Goal: Transaction & Acquisition: Purchase product/service

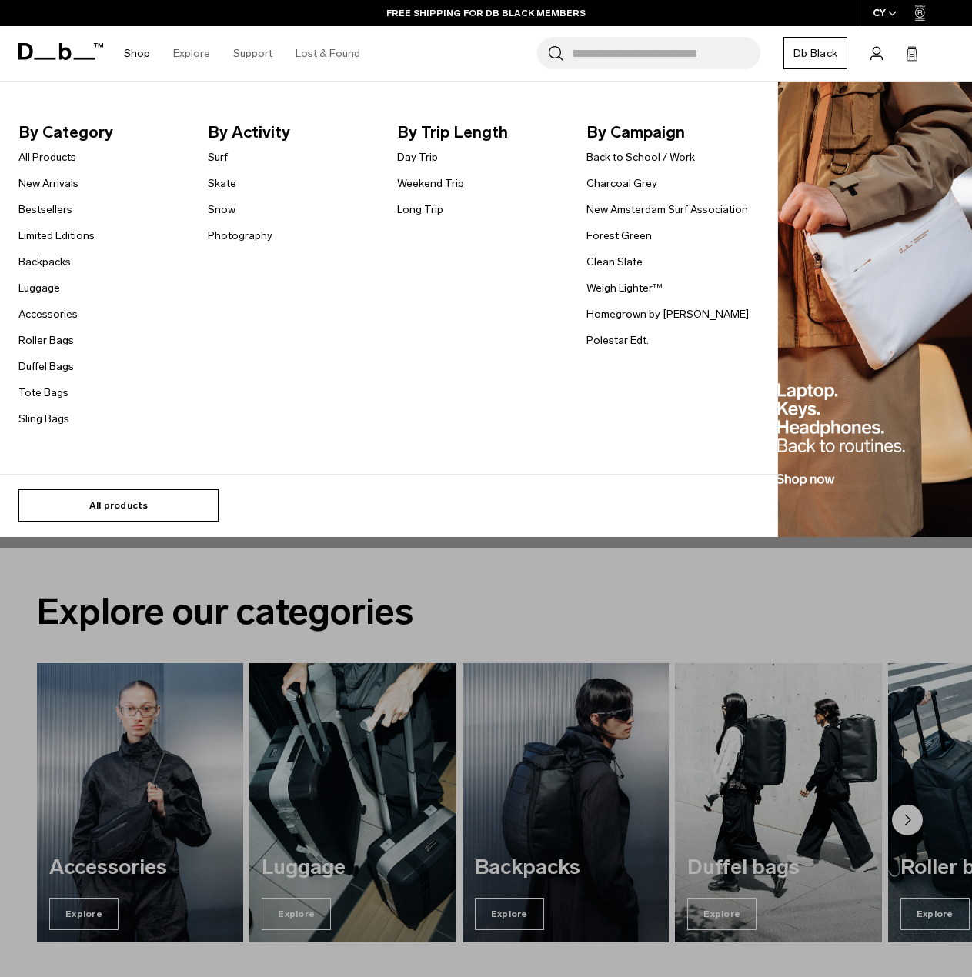
click at [145, 499] on link "All products" at bounding box center [118, 505] width 200 height 32
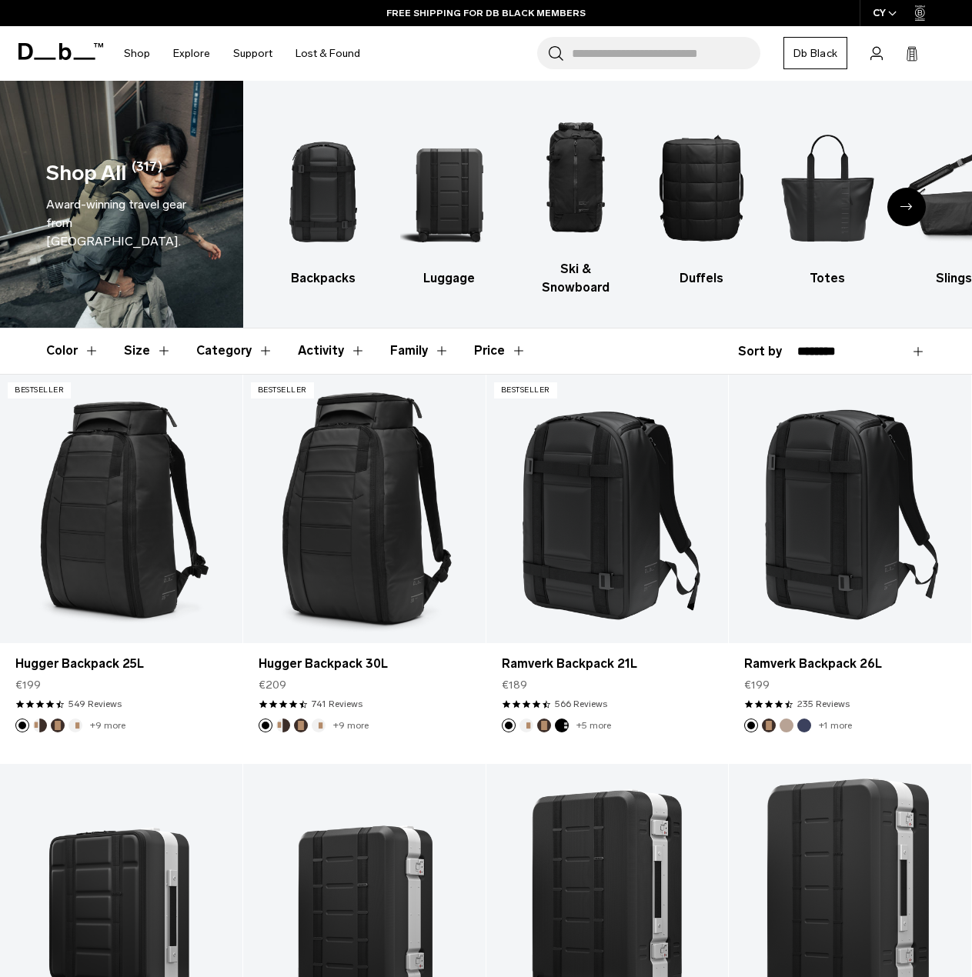
click at [901, 203] on icon "Next slide" at bounding box center [906, 206] width 12 height 7
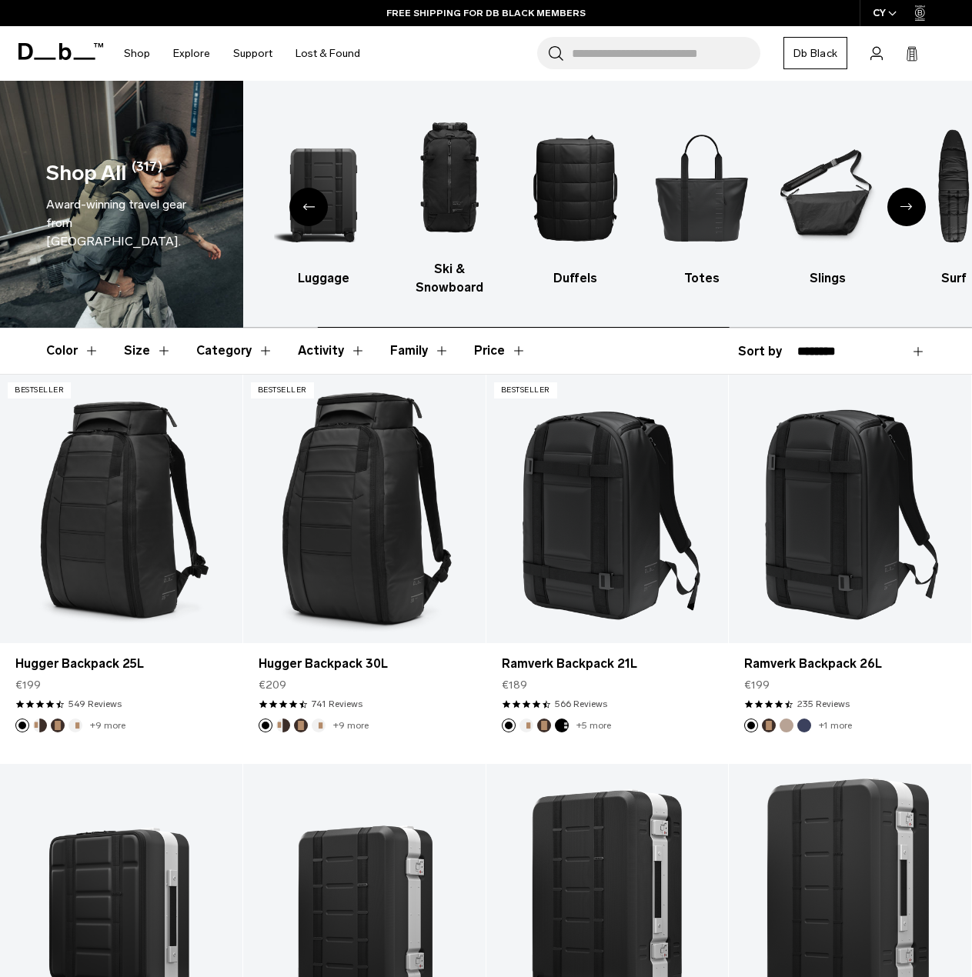
click at [901, 203] on icon "Next slide" at bounding box center [906, 206] width 12 height 7
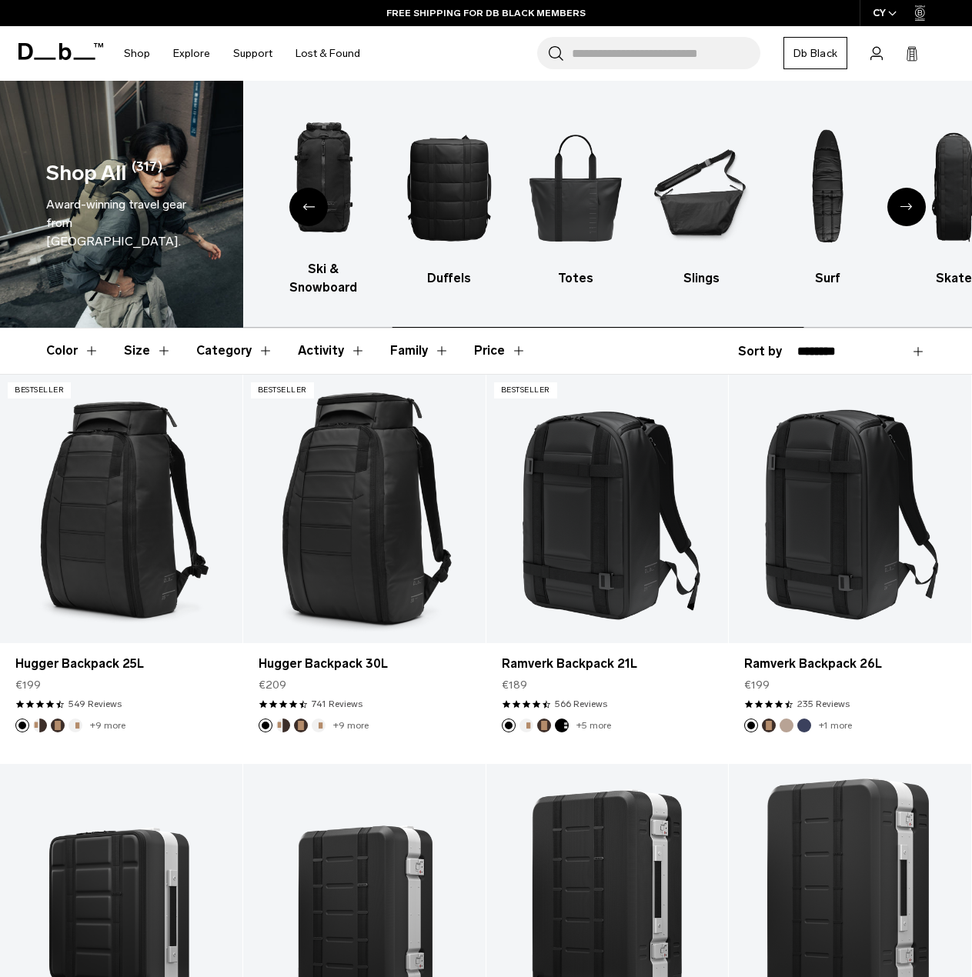
click at [901, 203] on icon "Next slide" at bounding box center [906, 206] width 12 height 7
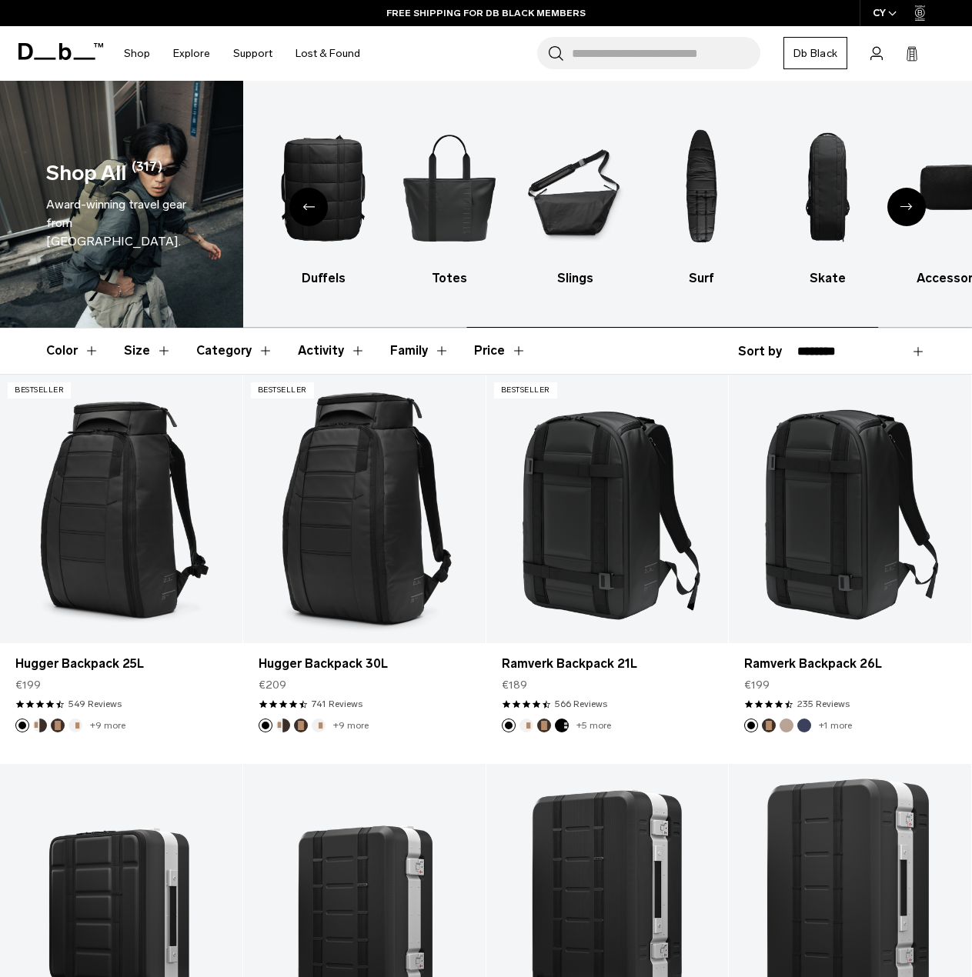
click at [901, 203] on icon "Next slide" at bounding box center [906, 206] width 12 height 7
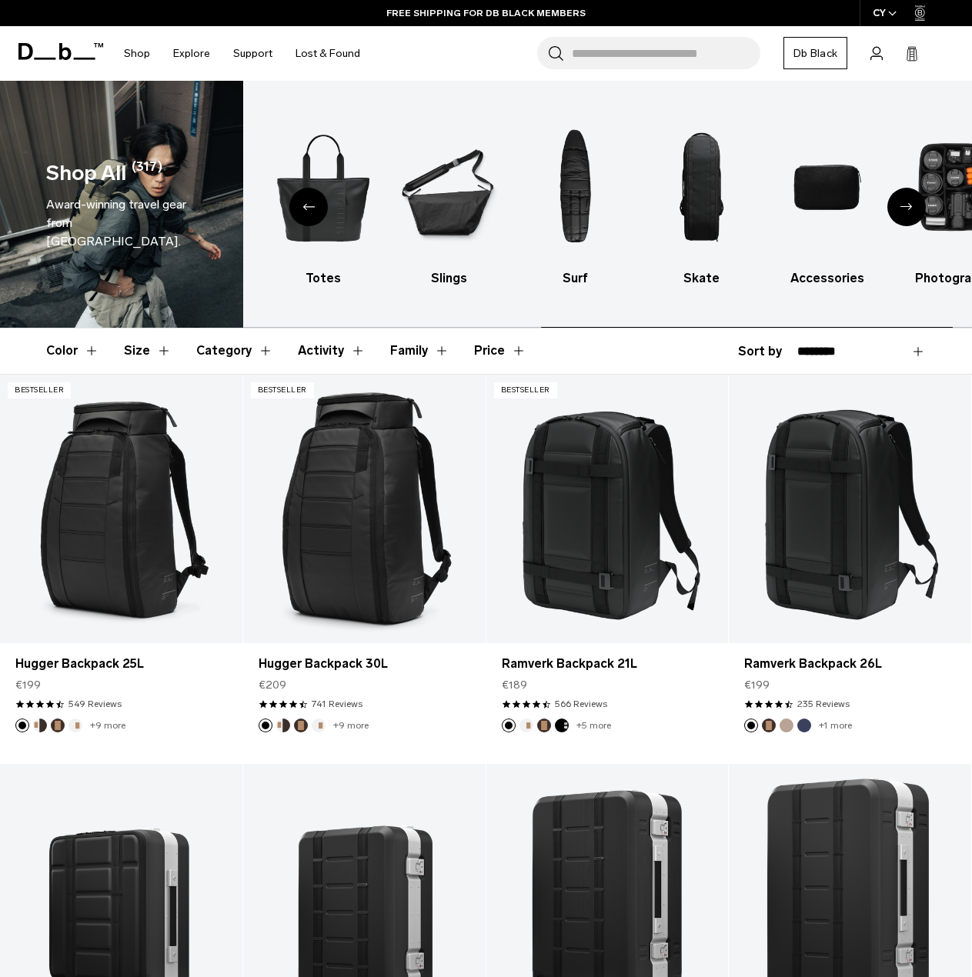
click at [901, 203] on icon "Next slide" at bounding box center [906, 206] width 12 height 7
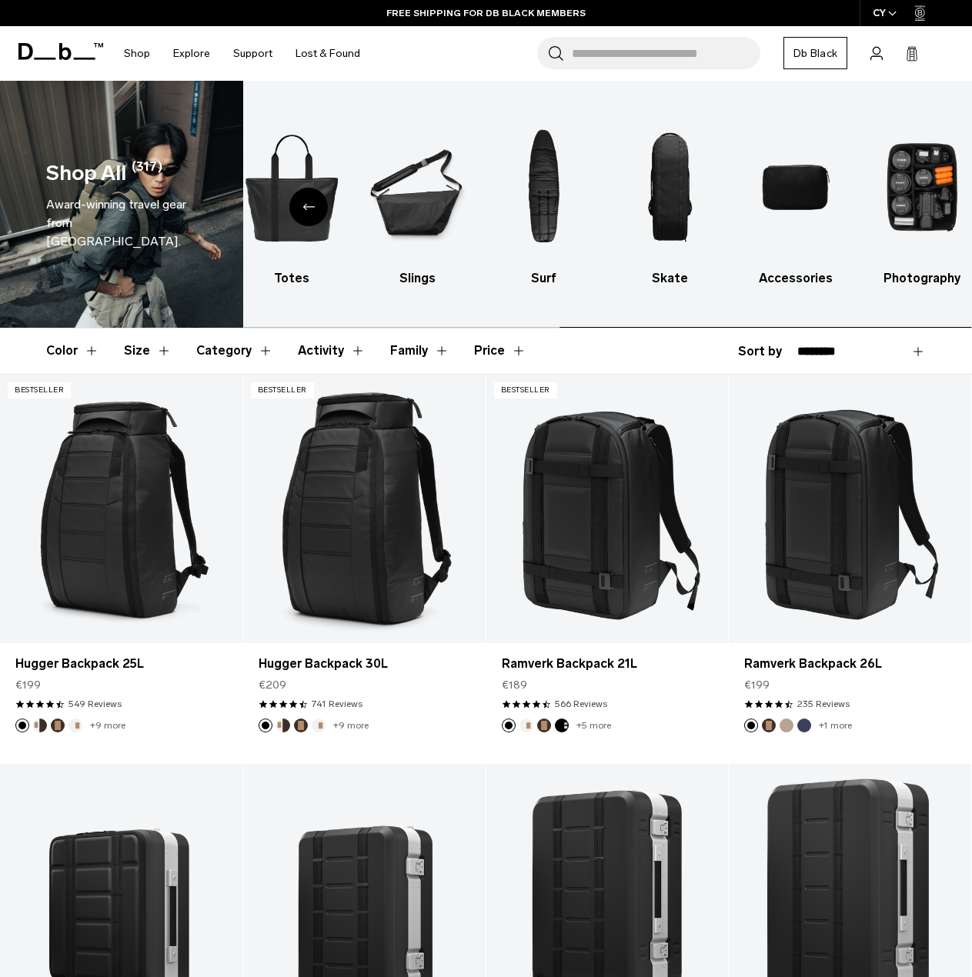
click at [901, 199] on img "10 / 10" at bounding box center [922, 187] width 99 height 149
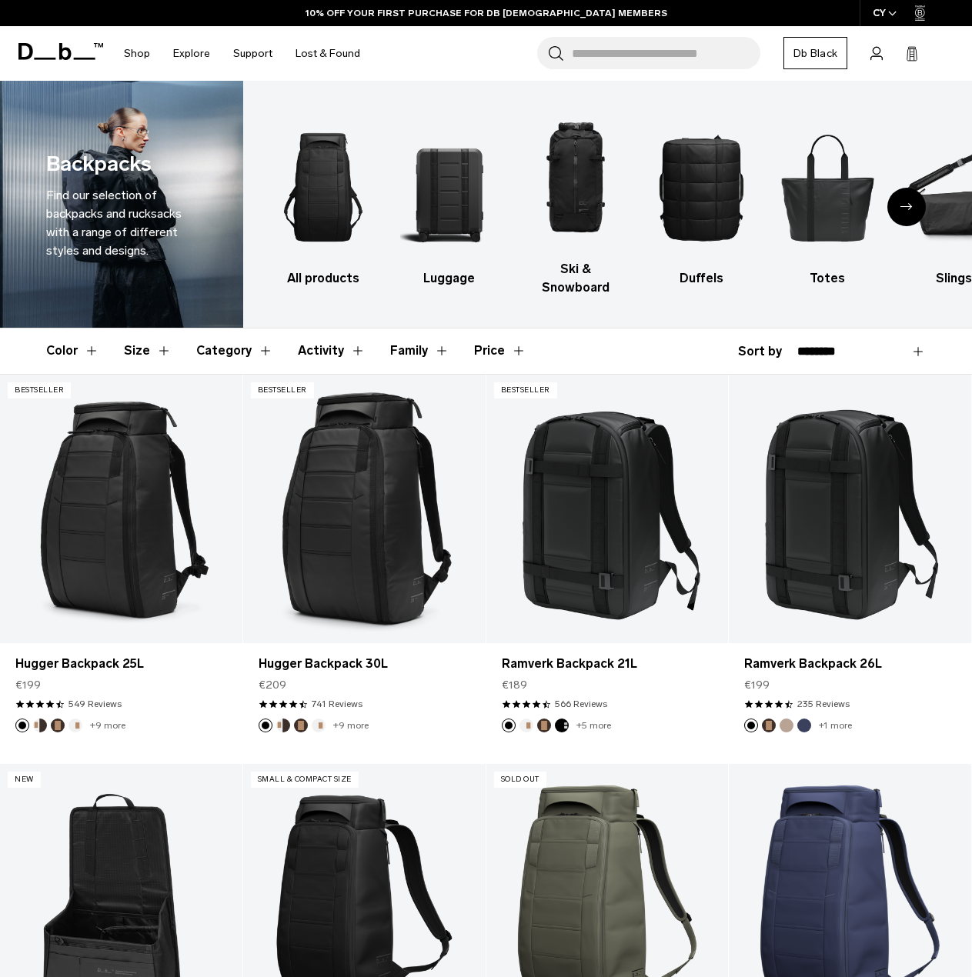
select select "**********"
click at [797, 345] on select "**********" at bounding box center [861, 352] width 128 height 14
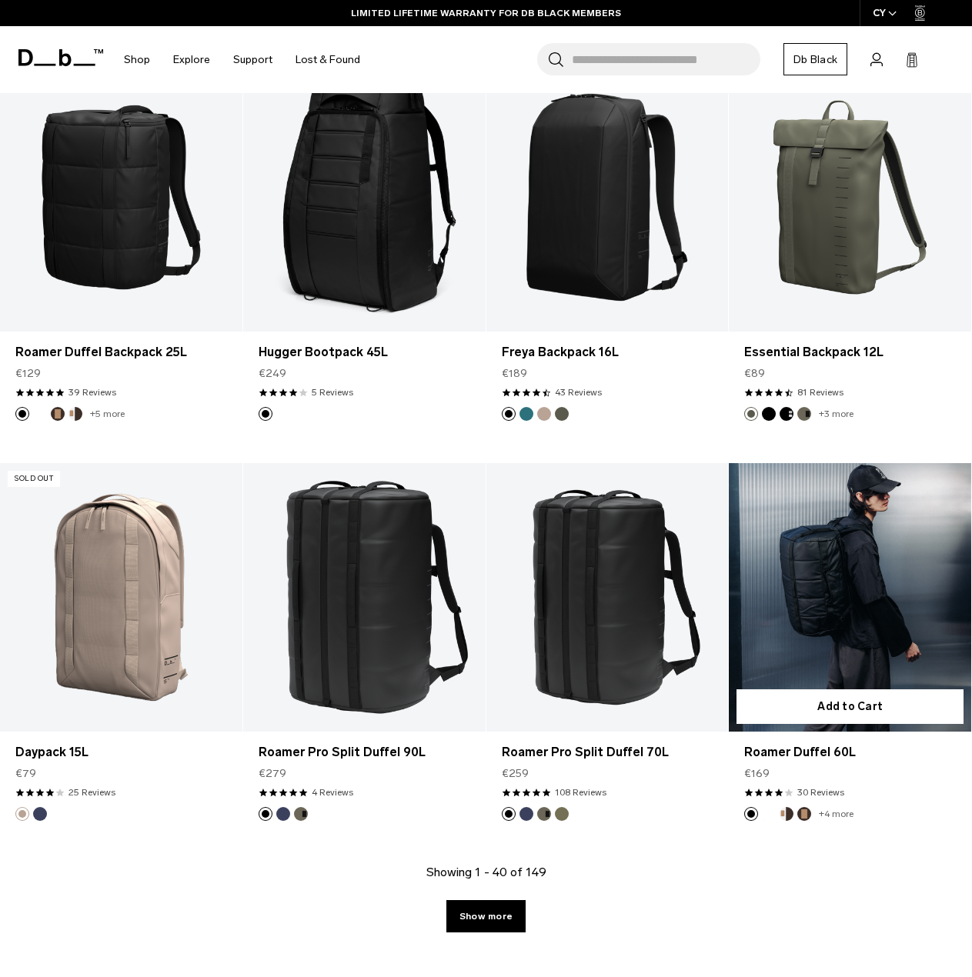
scroll to position [3539, 0]
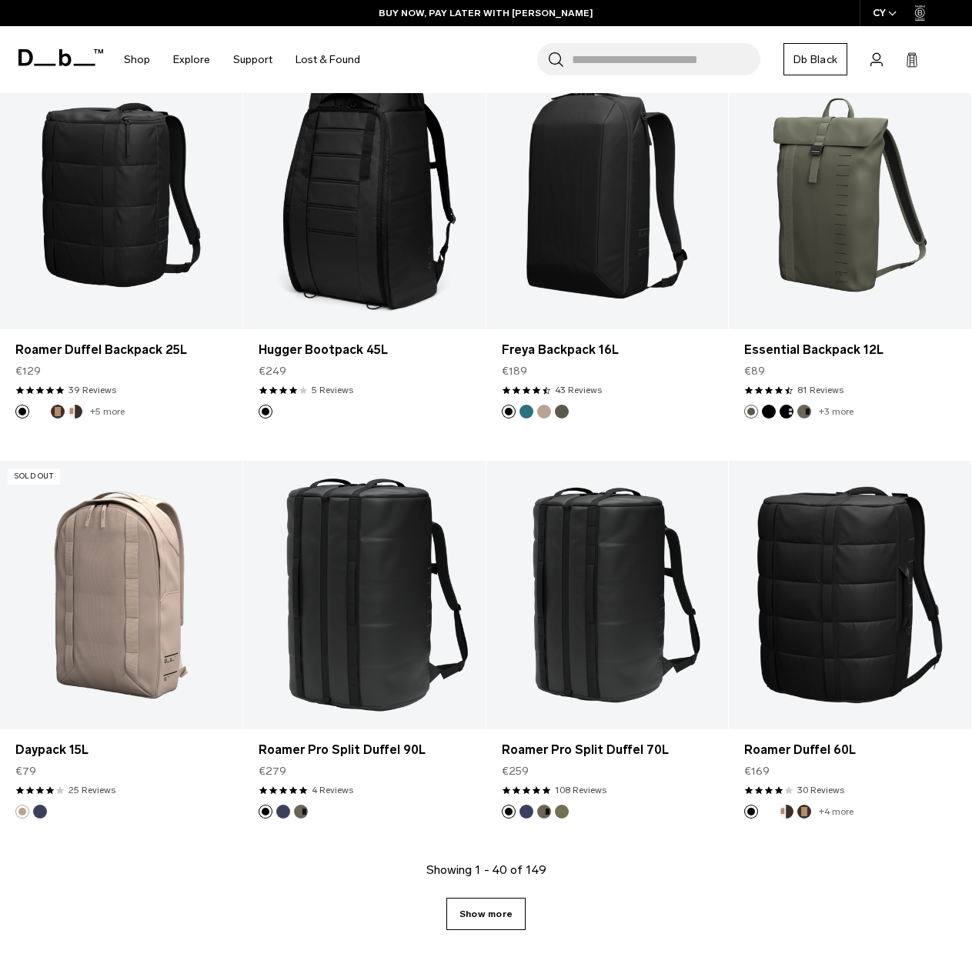
click at [486, 898] on link "Show more" at bounding box center [485, 914] width 79 height 32
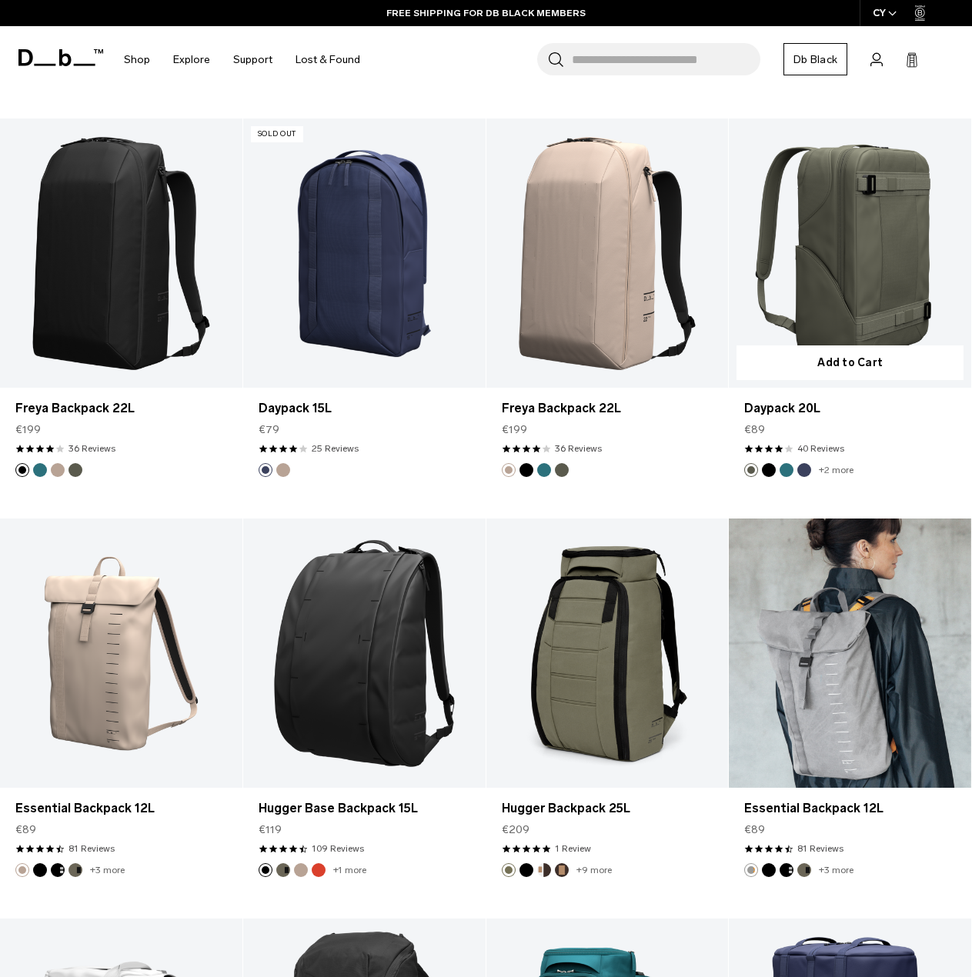
scroll to position [4694, 0]
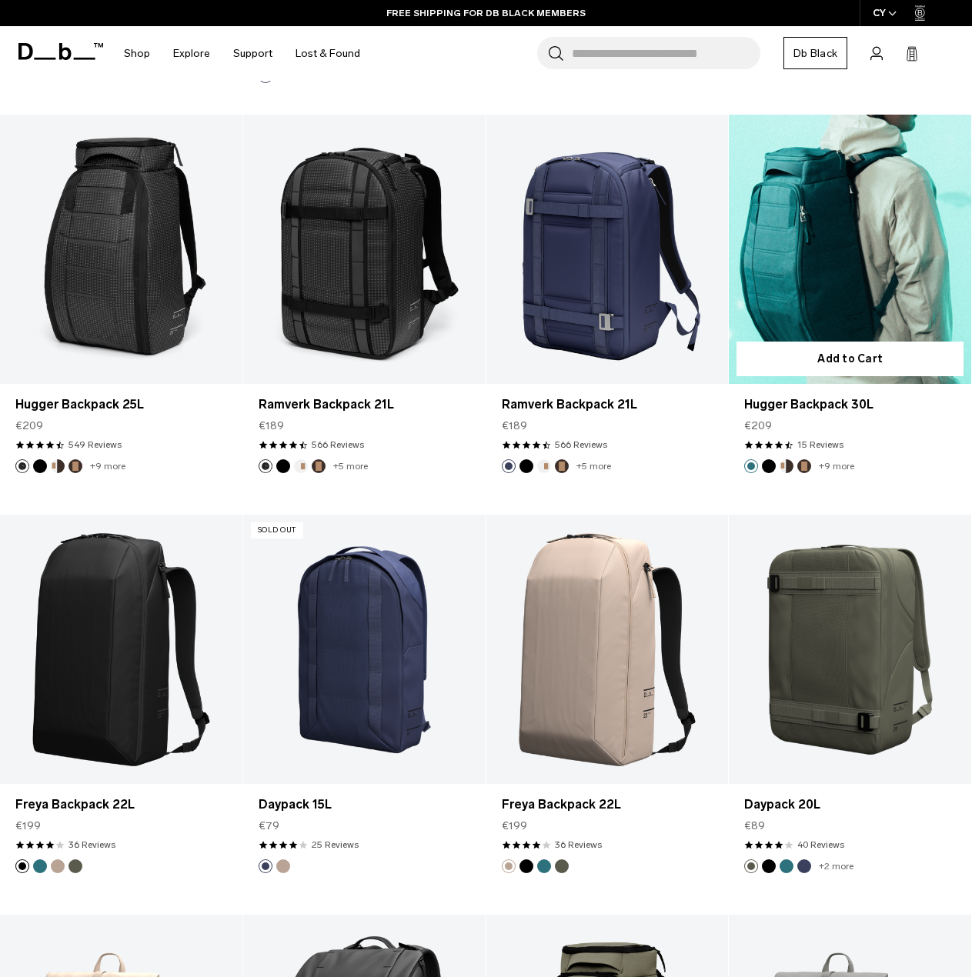
click at [830, 243] on link "Hugger Backpack 30L" at bounding box center [850, 249] width 242 height 269
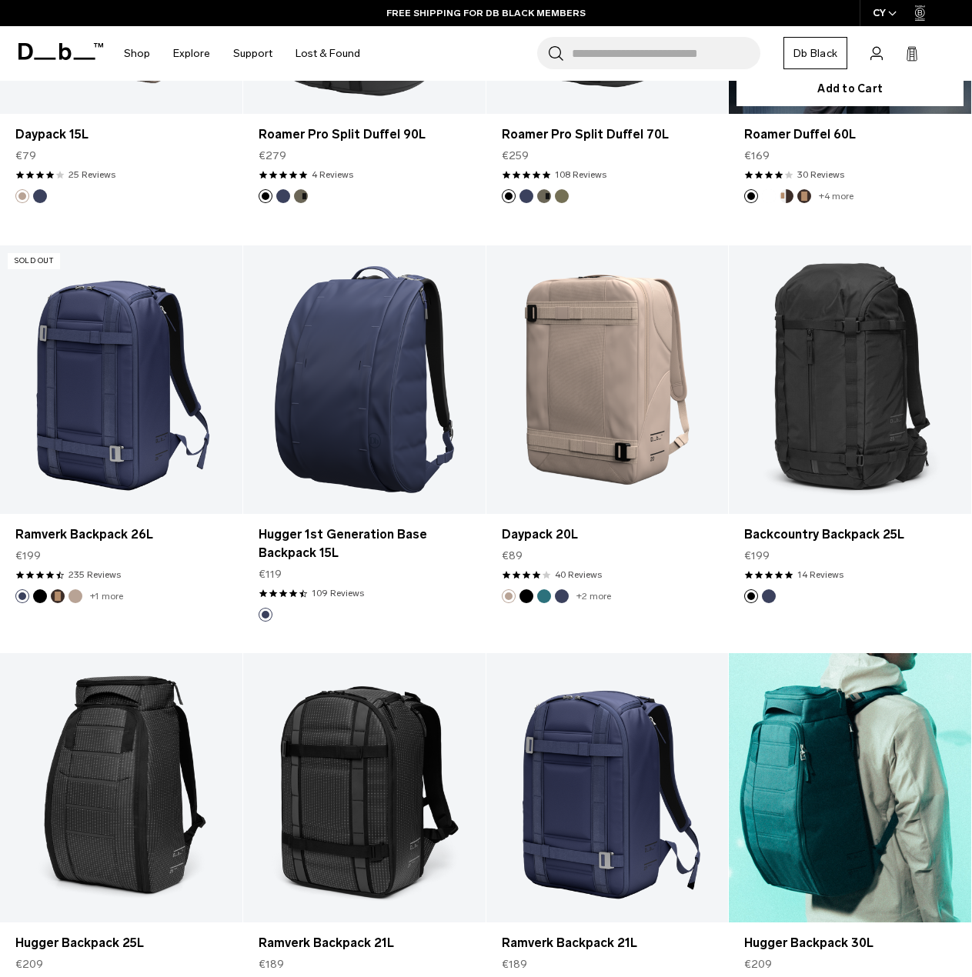
scroll to position [4001, 0]
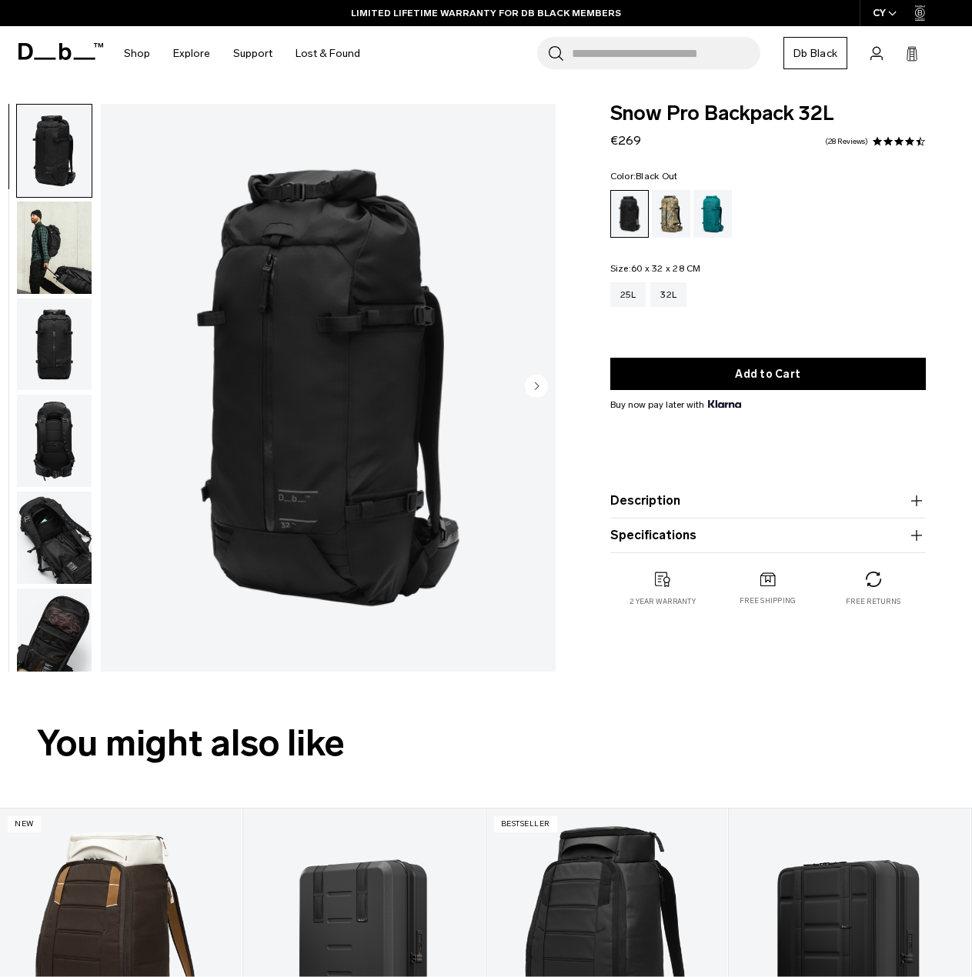
click at [58, 560] on img "button" at bounding box center [54, 538] width 75 height 92
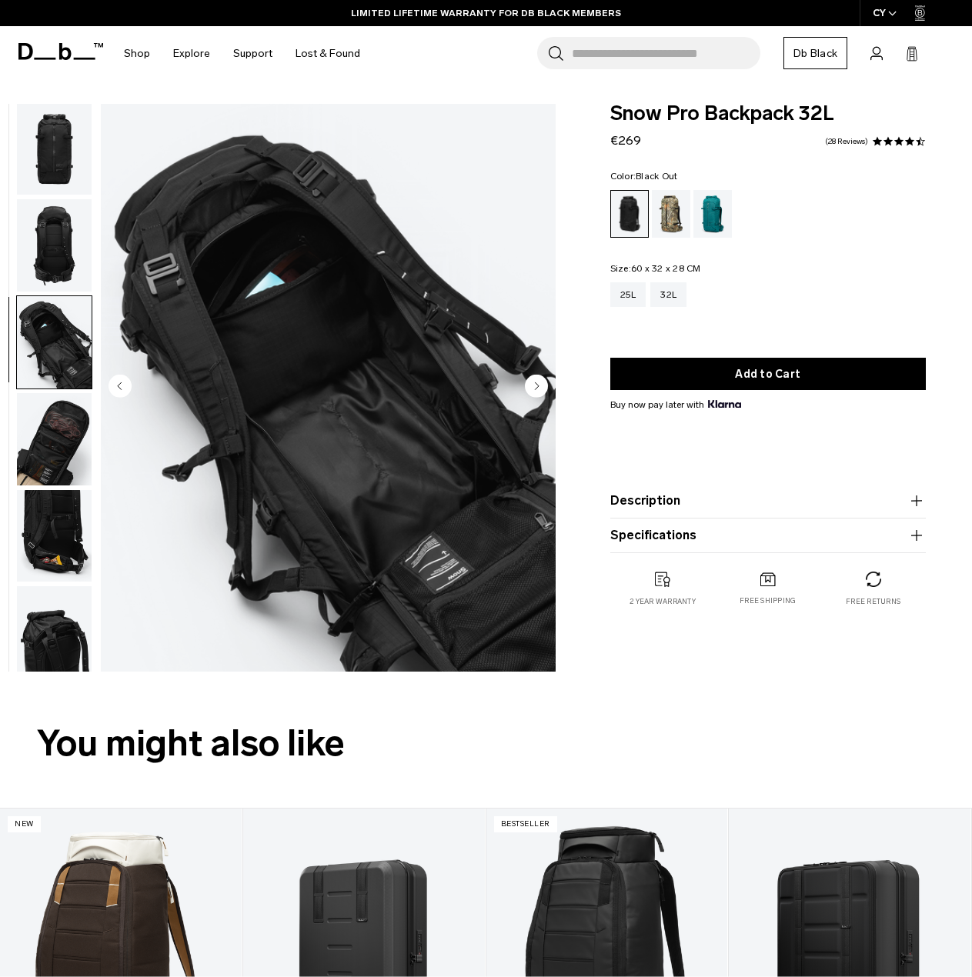
scroll to position [387, 0]
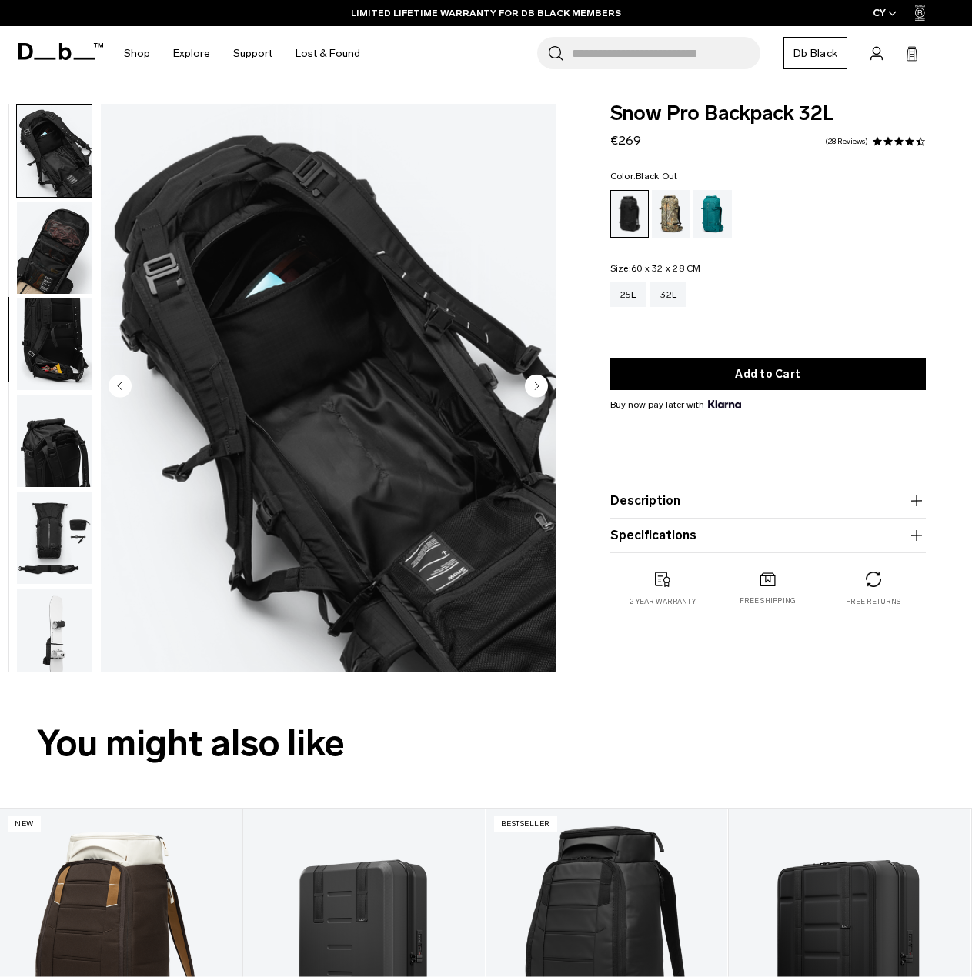
click at [46, 239] on img "button" at bounding box center [54, 248] width 75 height 92
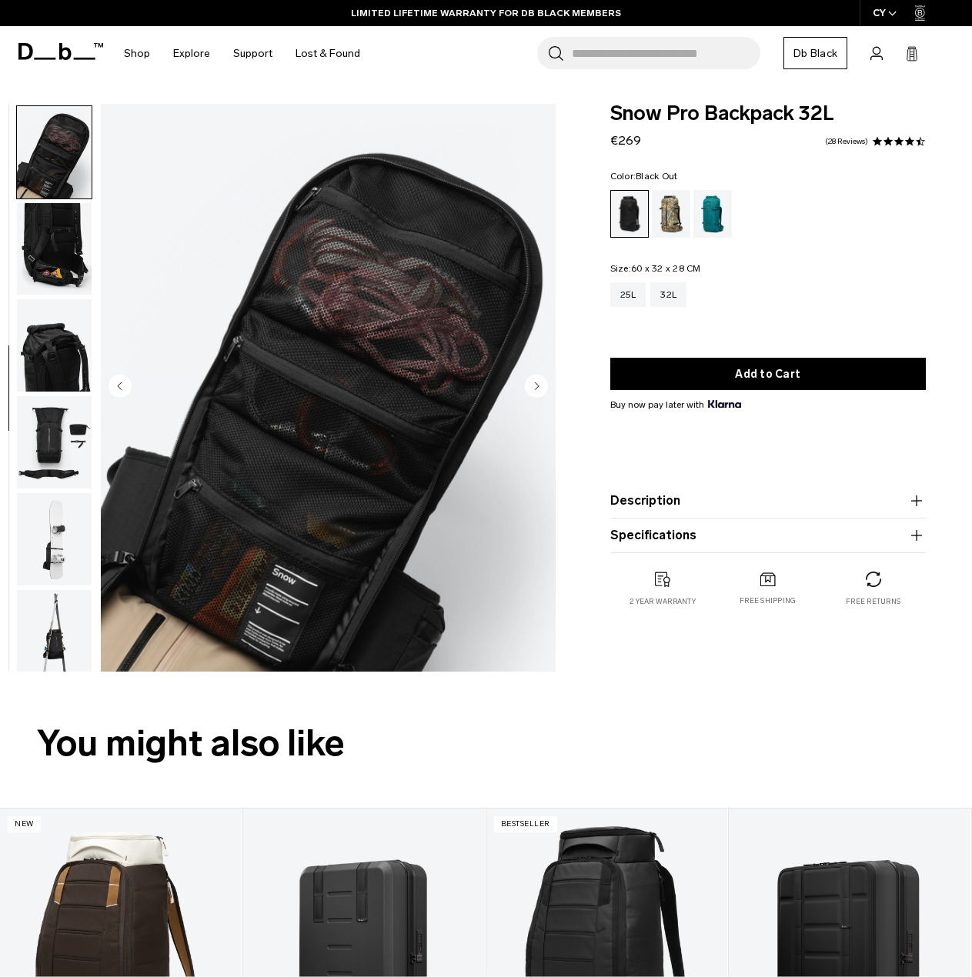
scroll to position [484, 0]
click at [47, 356] on img "button" at bounding box center [54, 344] width 75 height 92
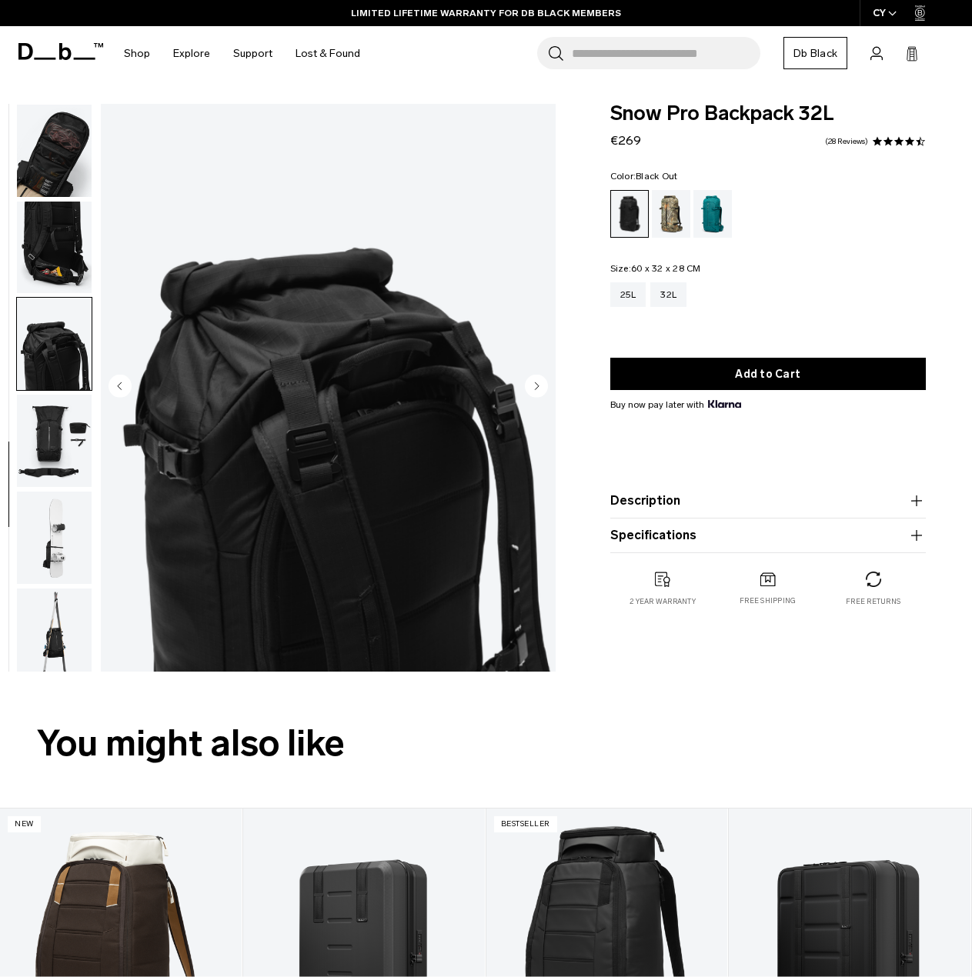
scroll to position [494, 0]
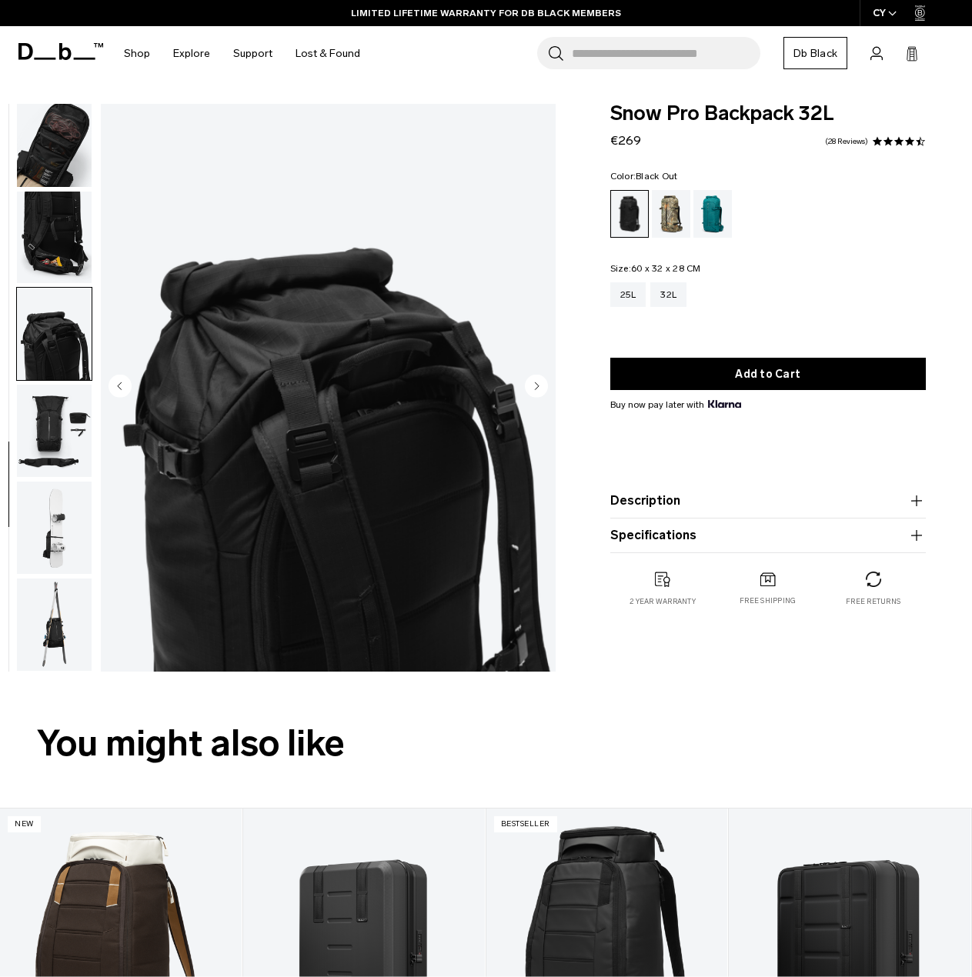
click at [53, 432] on img "button" at bounding box center [54, 431] width 75 height 92
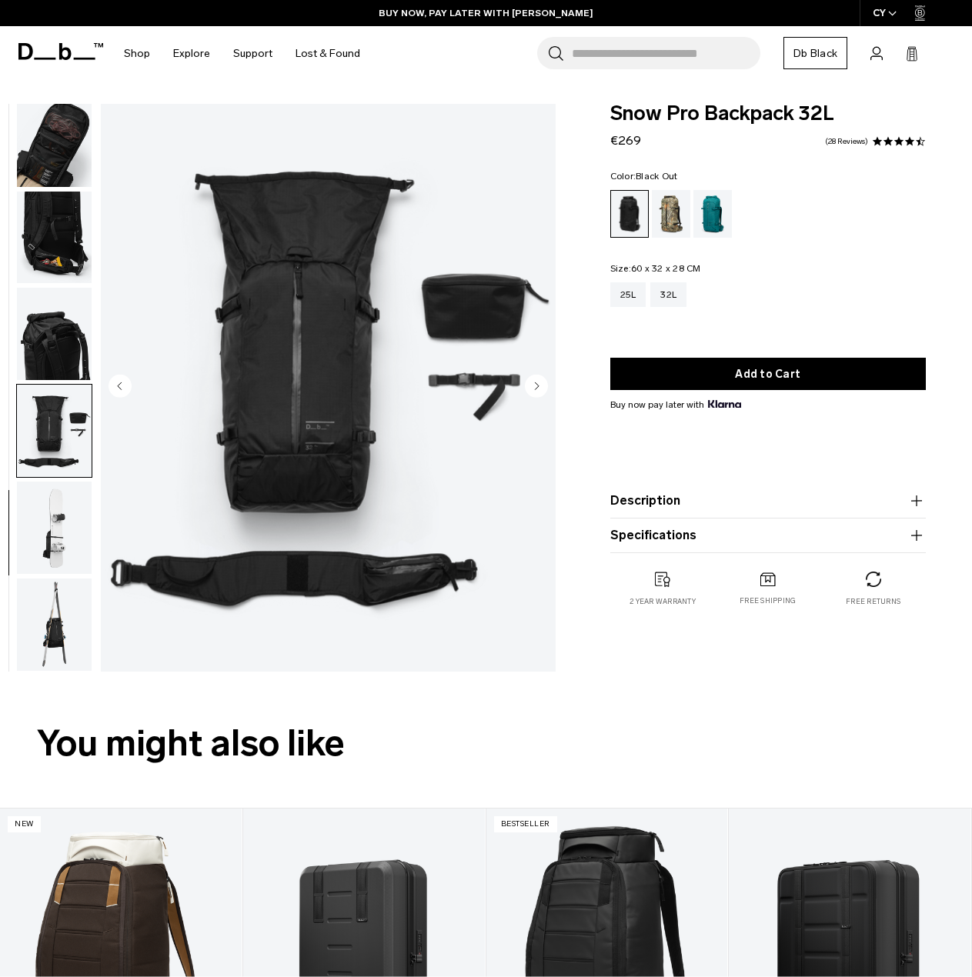
click at [61, 549] on img "button" at bounding box center [54, 528] width 75 height 92
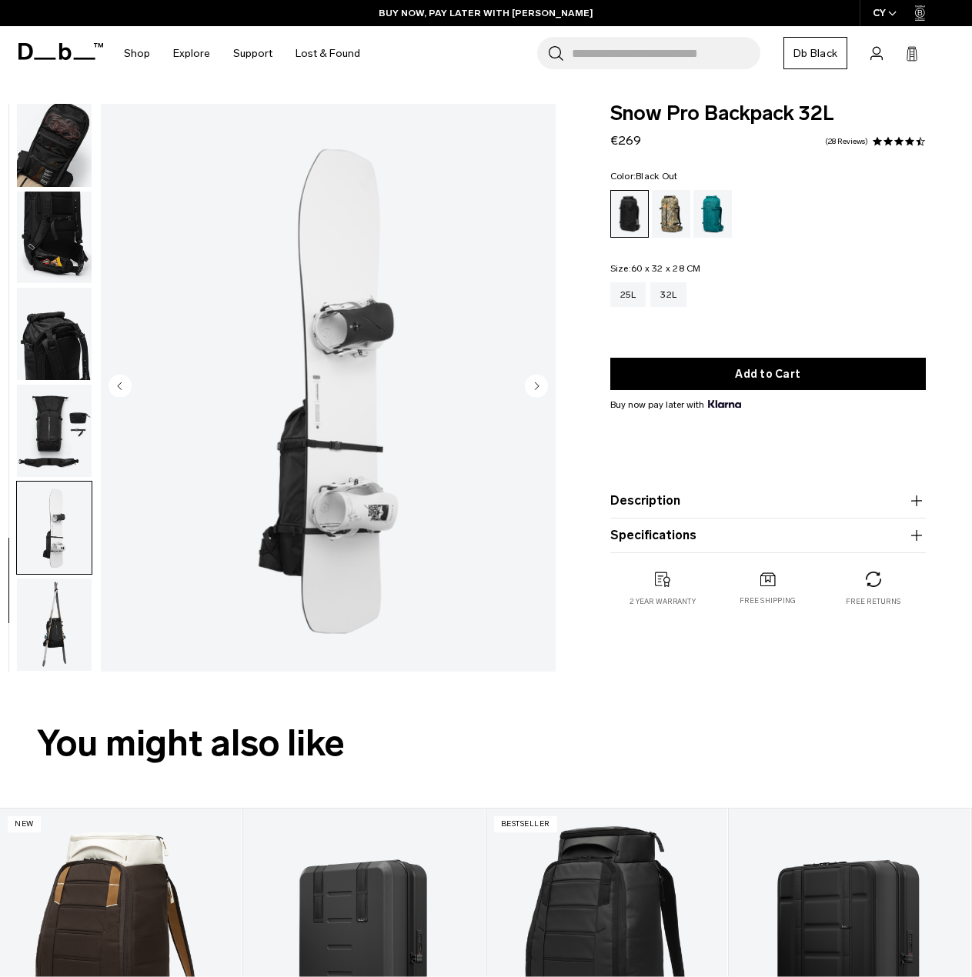
click at [55, 623] on img "button" at bounding box center [54, 625] width 75 height 92
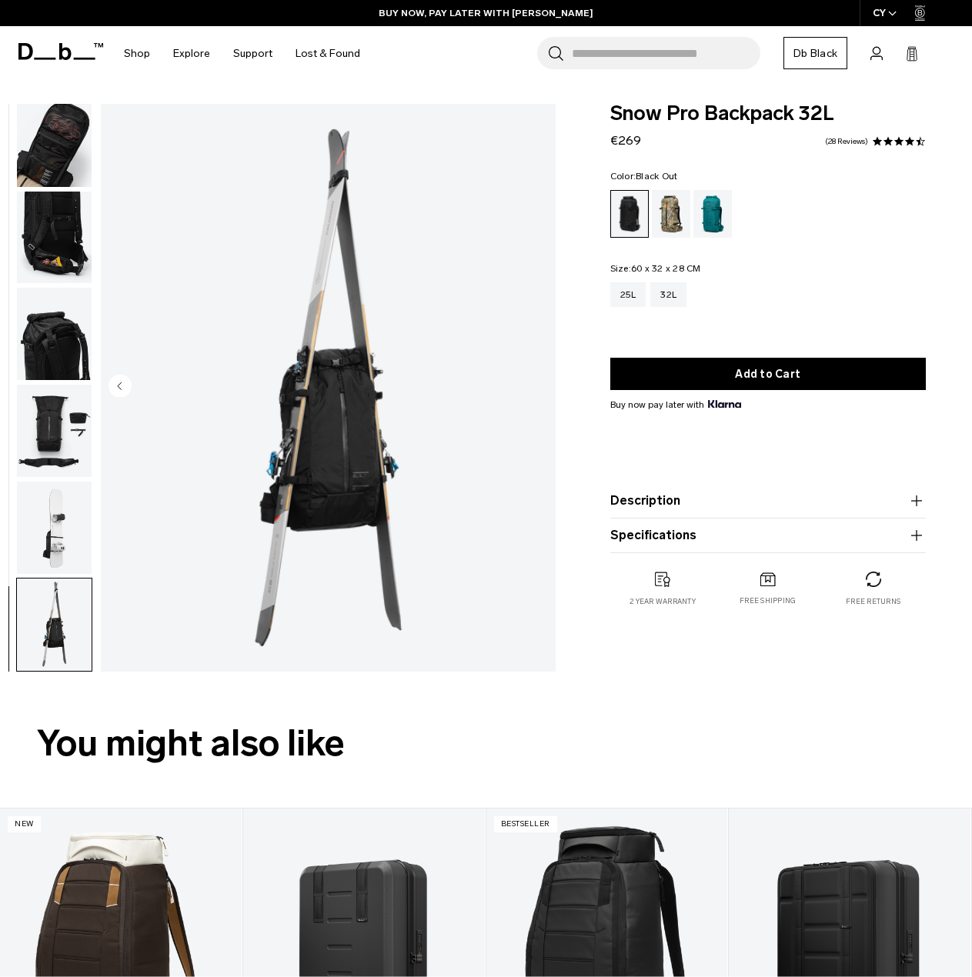
click at [53, 233] on img "button" at bounding box center [54, 238] width 75 height 92
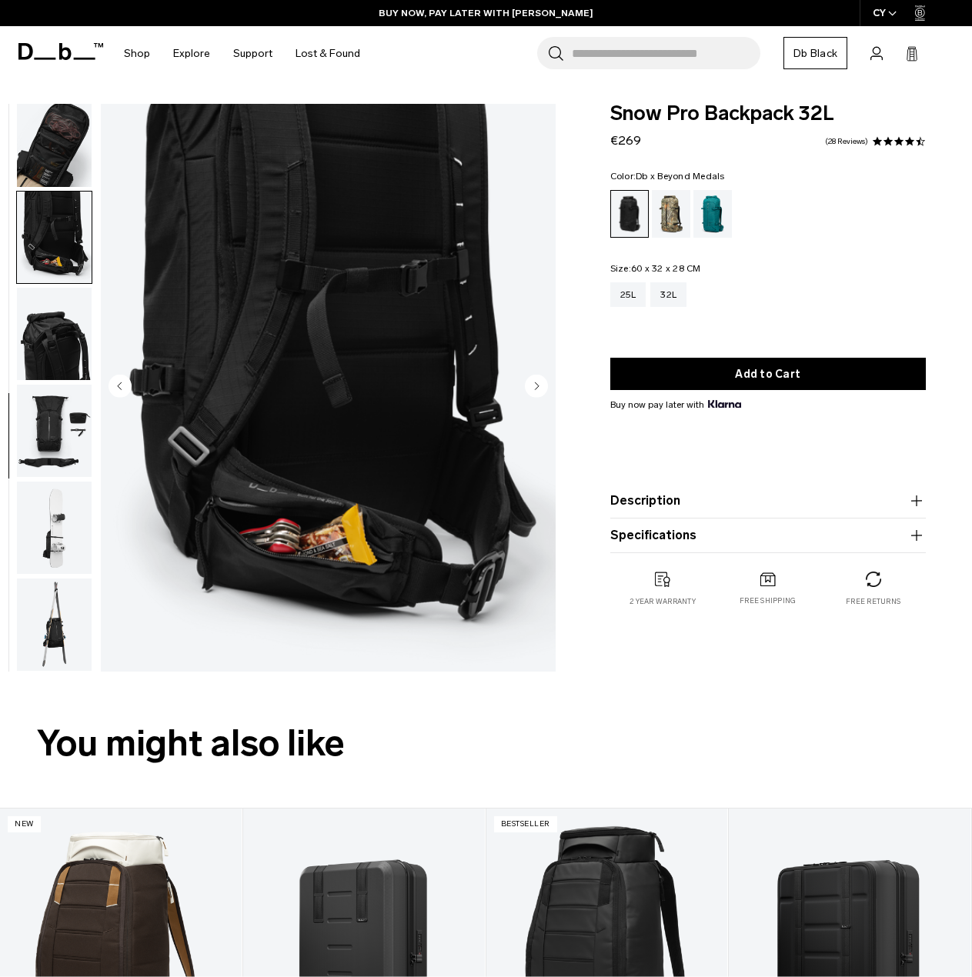
click at [666, 217] on div "Db x Beyond Medals" at bounding box center [671, 214] width 39 height 48
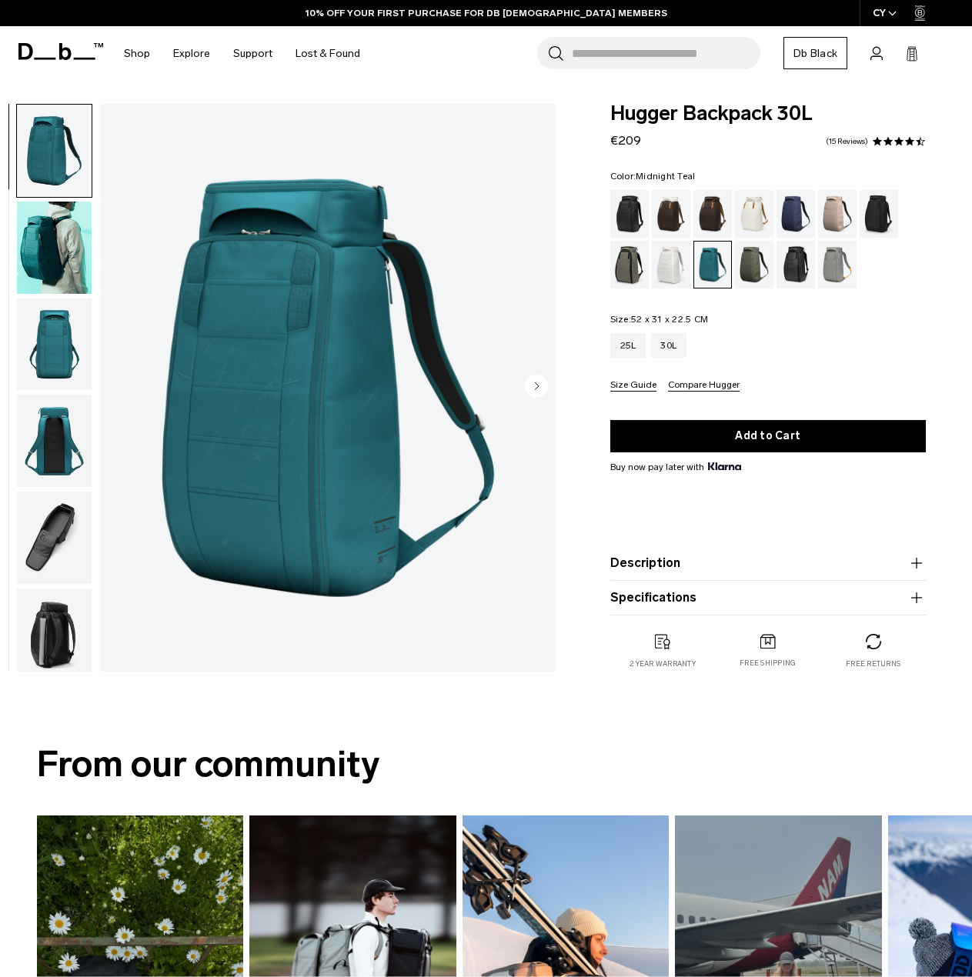
click at [63, 545] on img "button" at bounding box center [54, 538] width 75 height 92
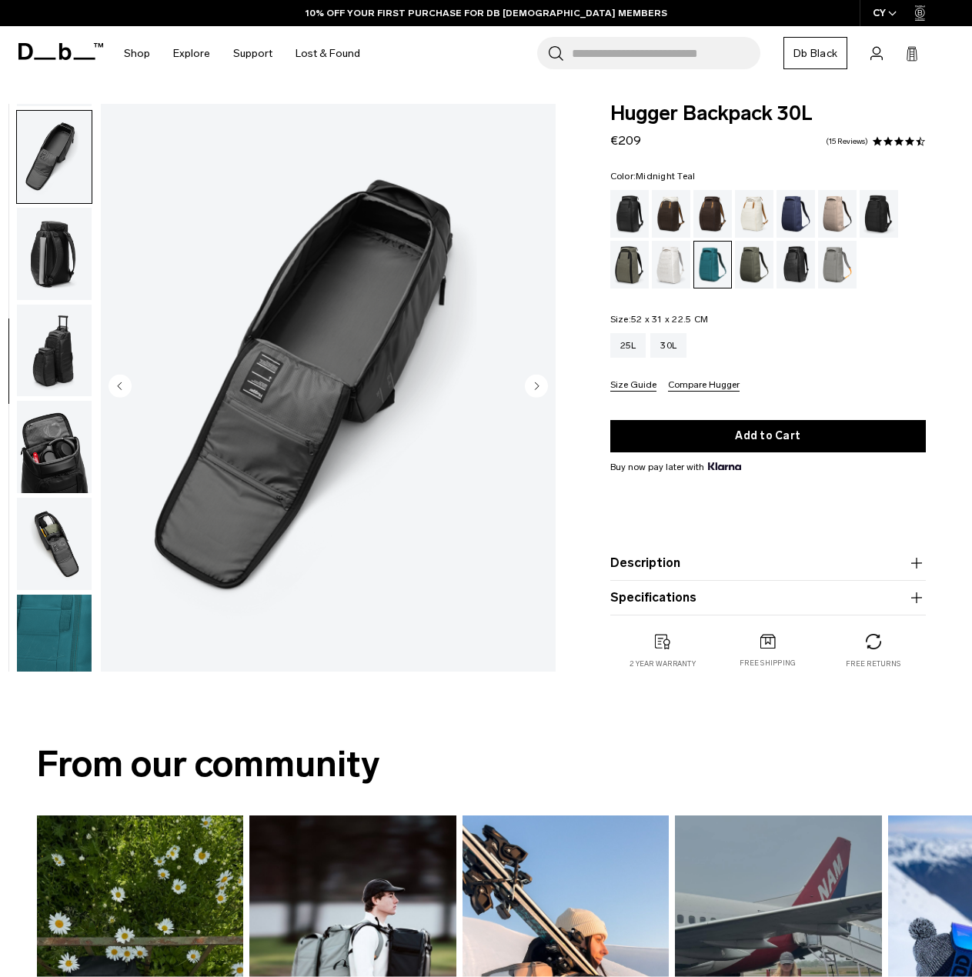
scroll to position [387, 0]
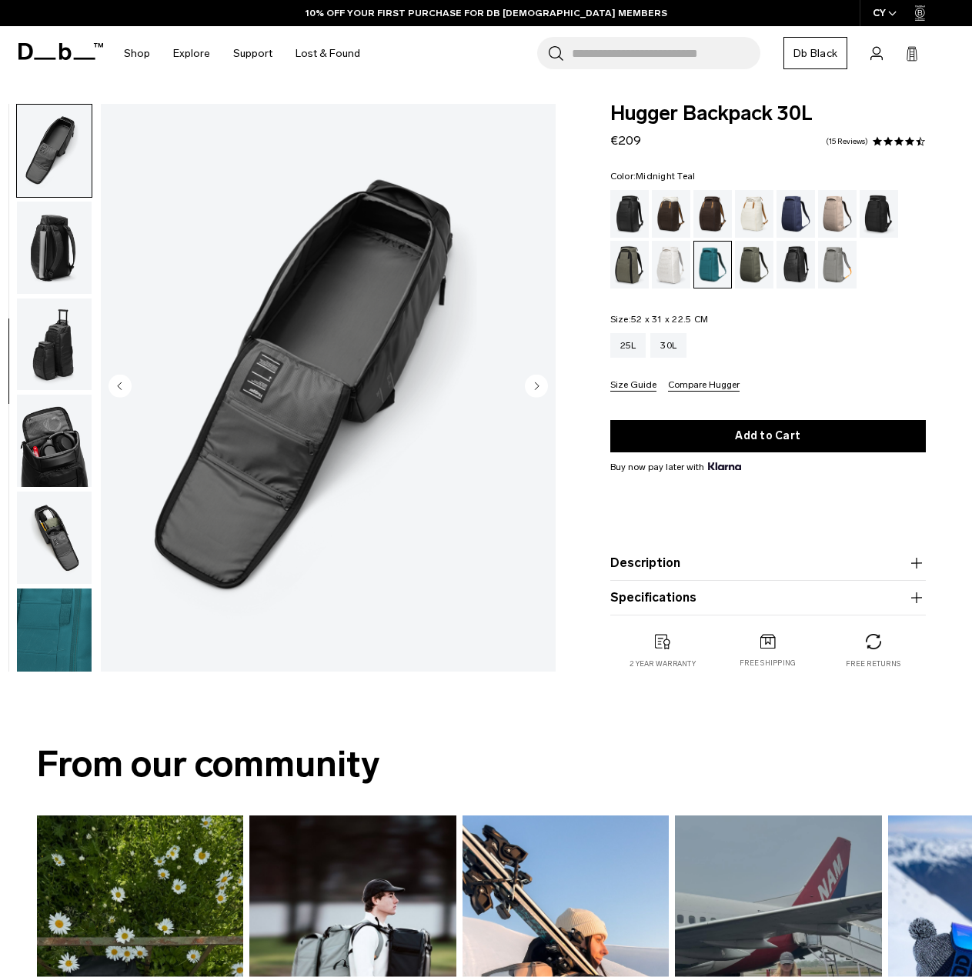
click at [58, 448] on img "button" at bounding box center [54, 441] width 75 height 92
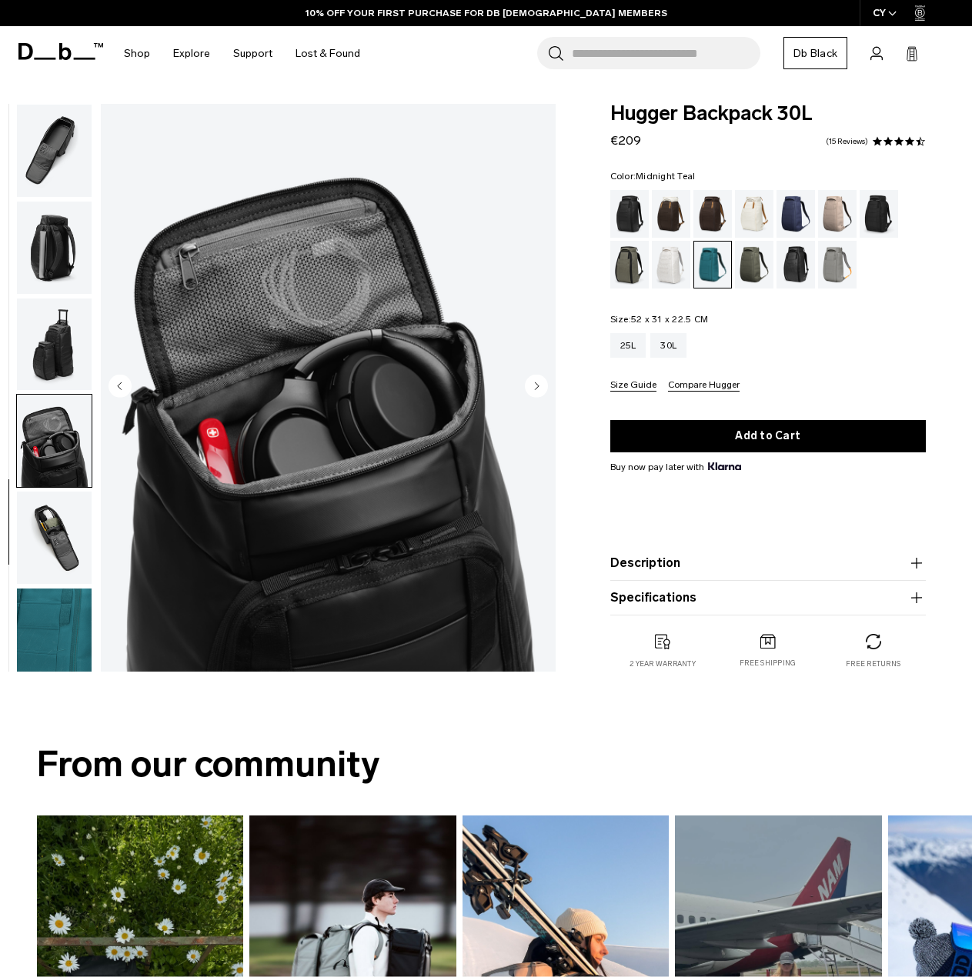
scroll to position [397, 0]
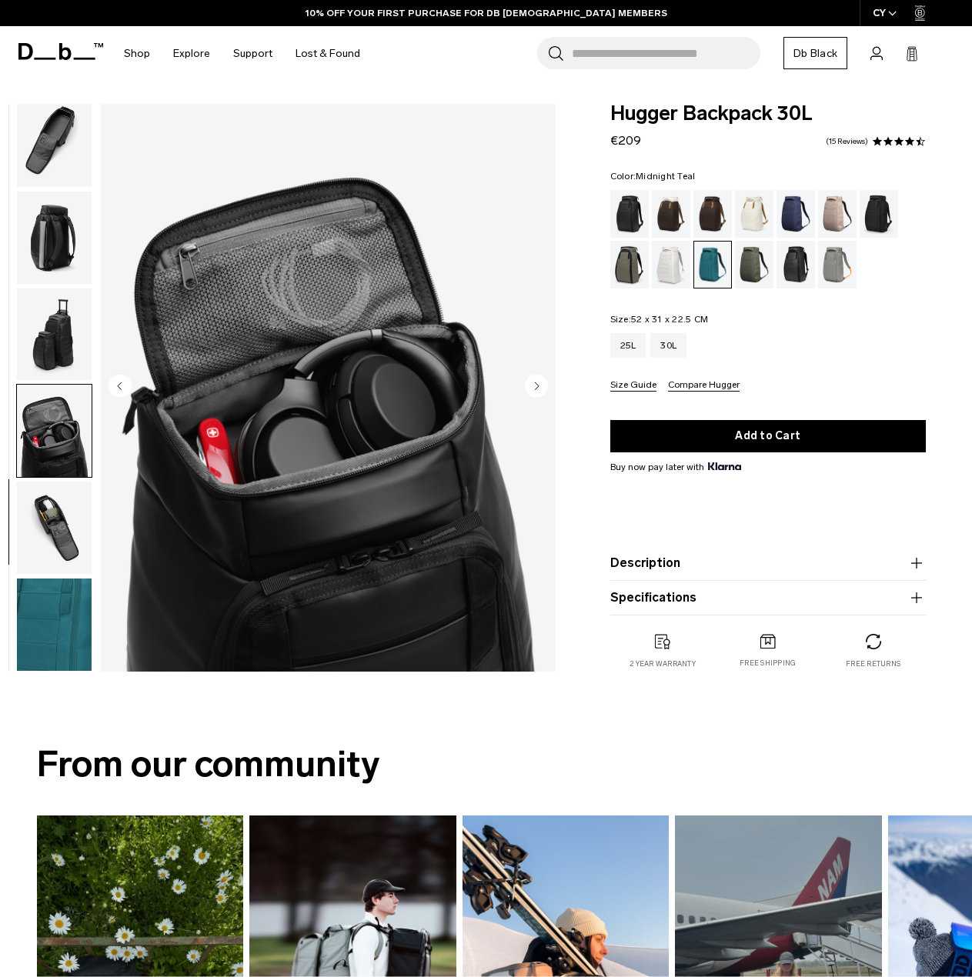
click at [59, 323] on img "button" at bounding box center [54, 335] width 75 height 92
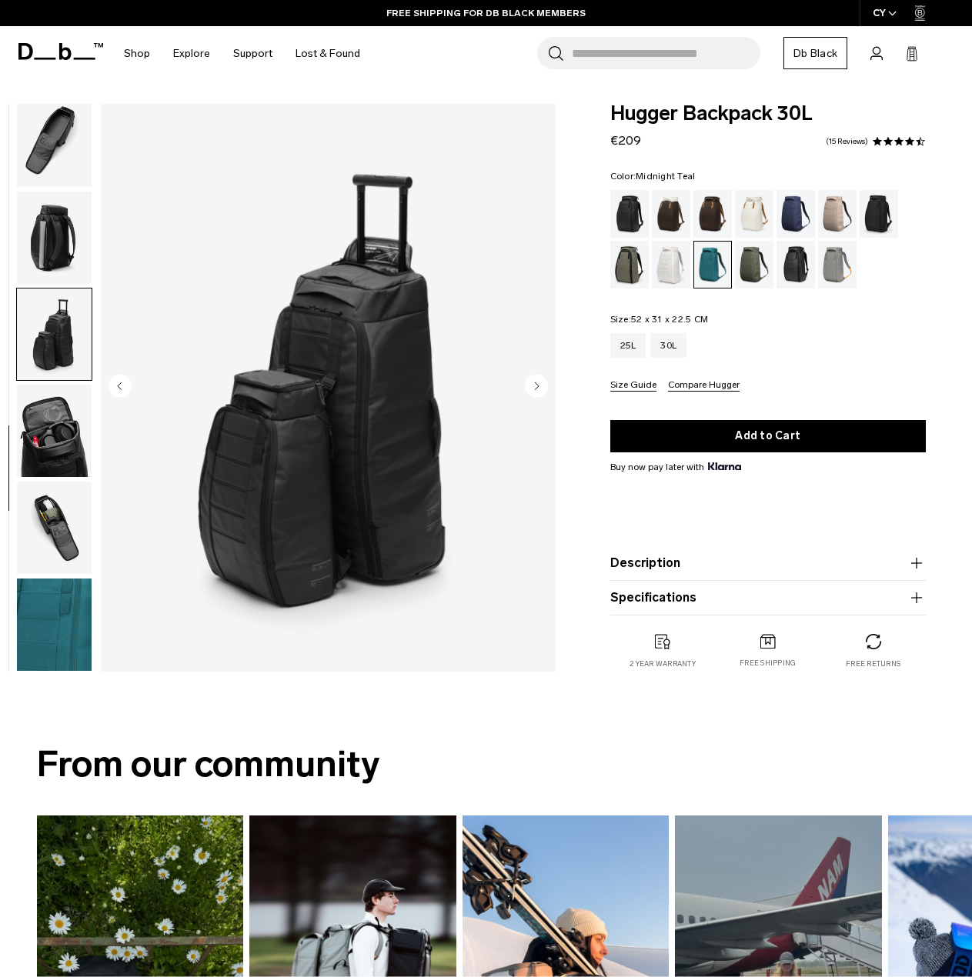
click at [641, 389] on button "Size Guide" at bounding box center [633, 386] width 46 height 12
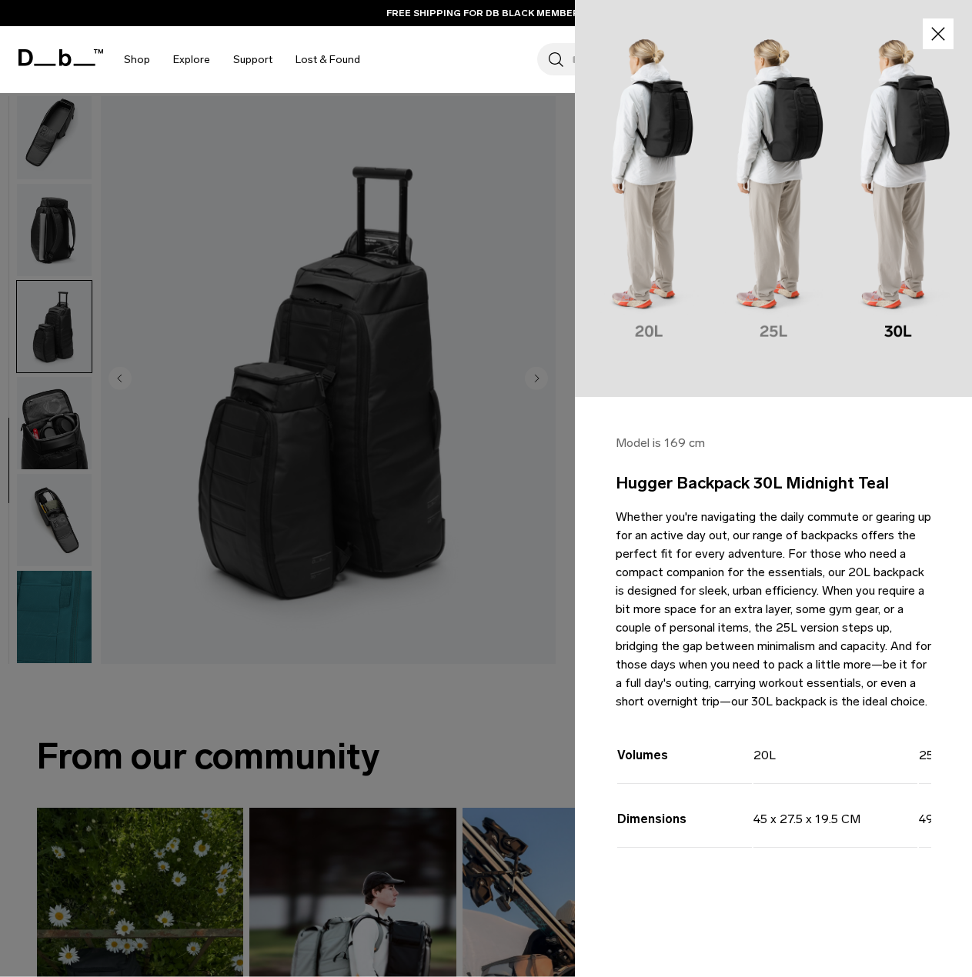
scroll to position [0, 0]
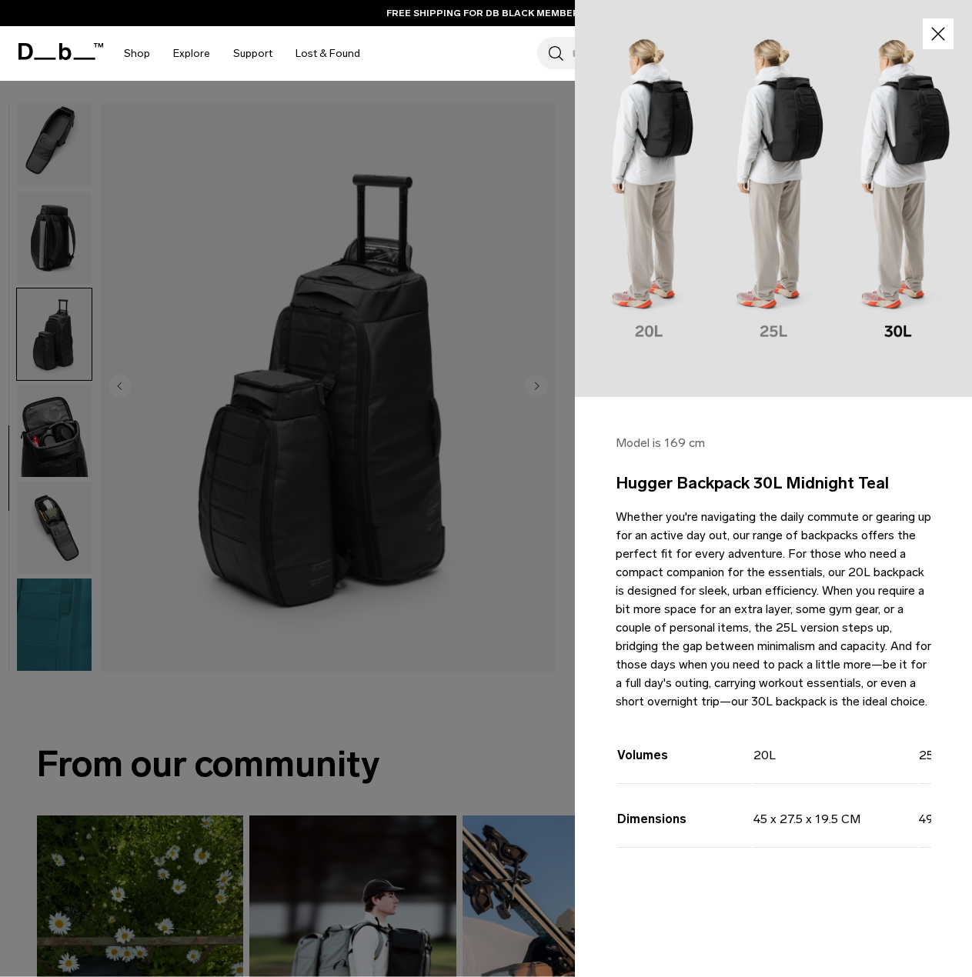
click at [942, 27] on icon "button" at bounding box center [938, 34] width 22 height 22
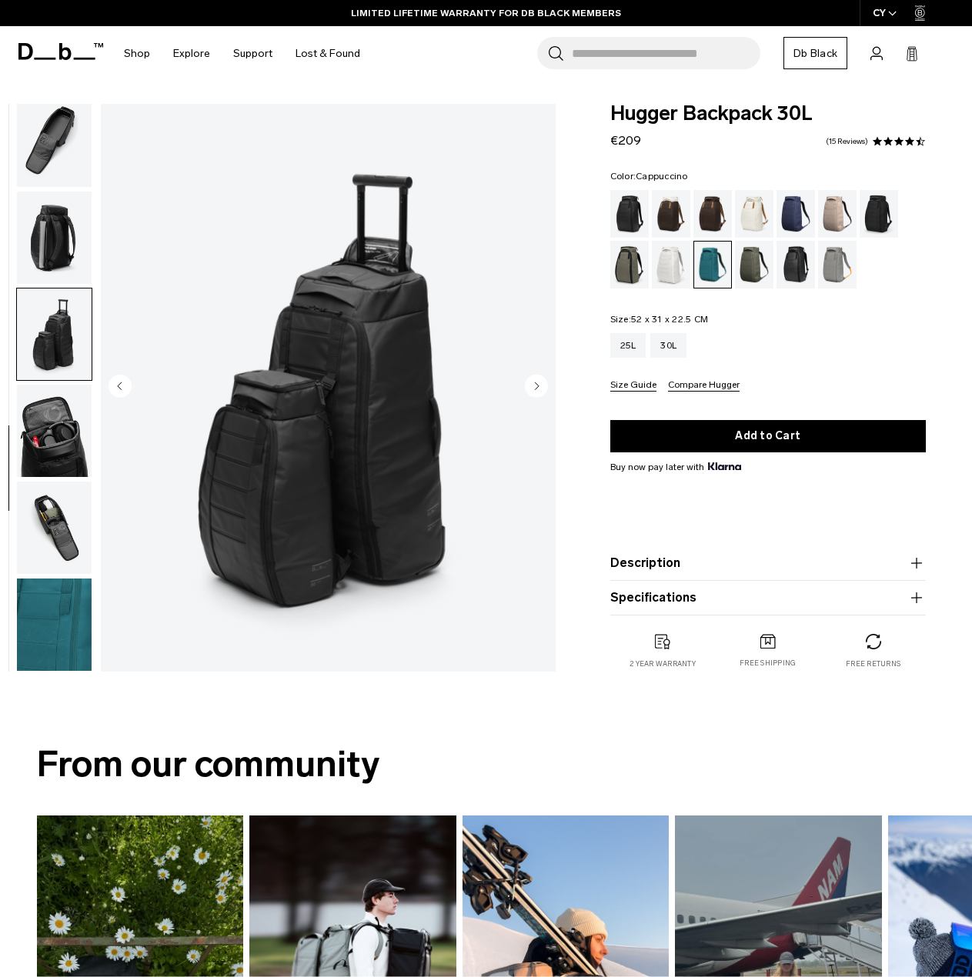
click at [673, 211] on div "Cappuccino" at bounding box center [671, 214] width 39 height 48
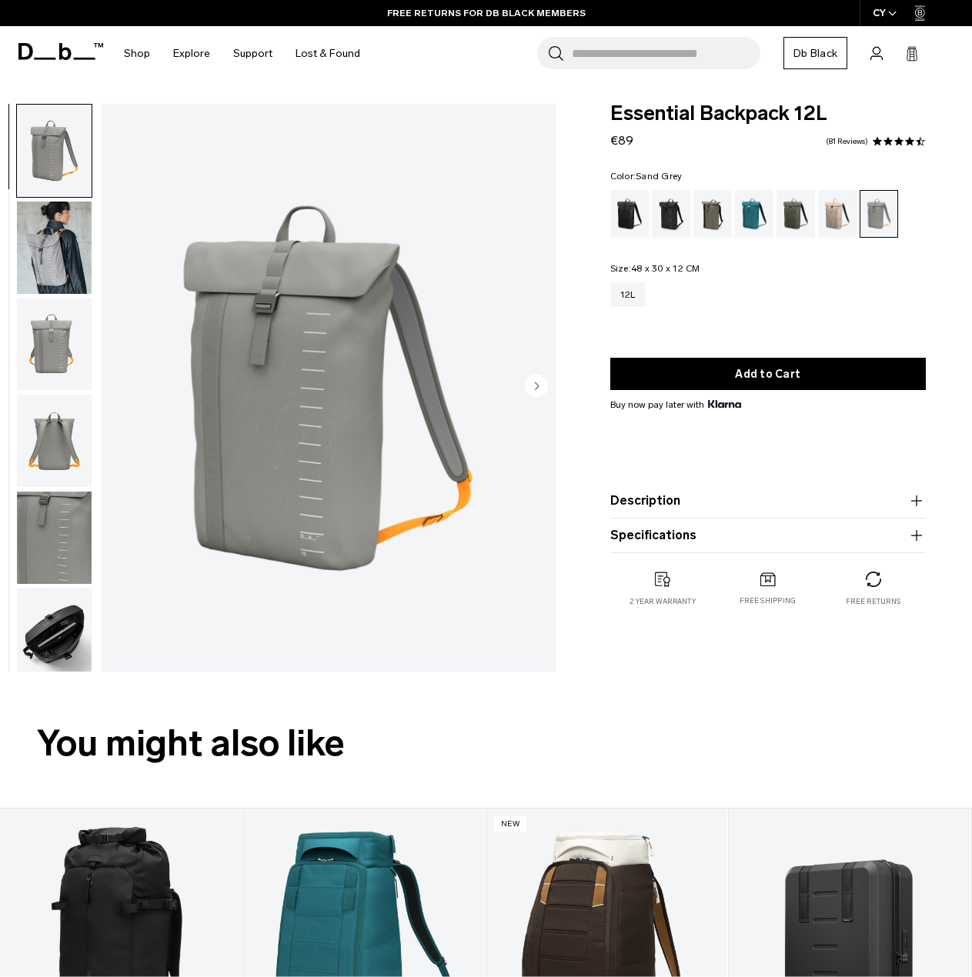
click at [773, 509] on button "Description" at bounding box center [767, 501] width 315 height 18
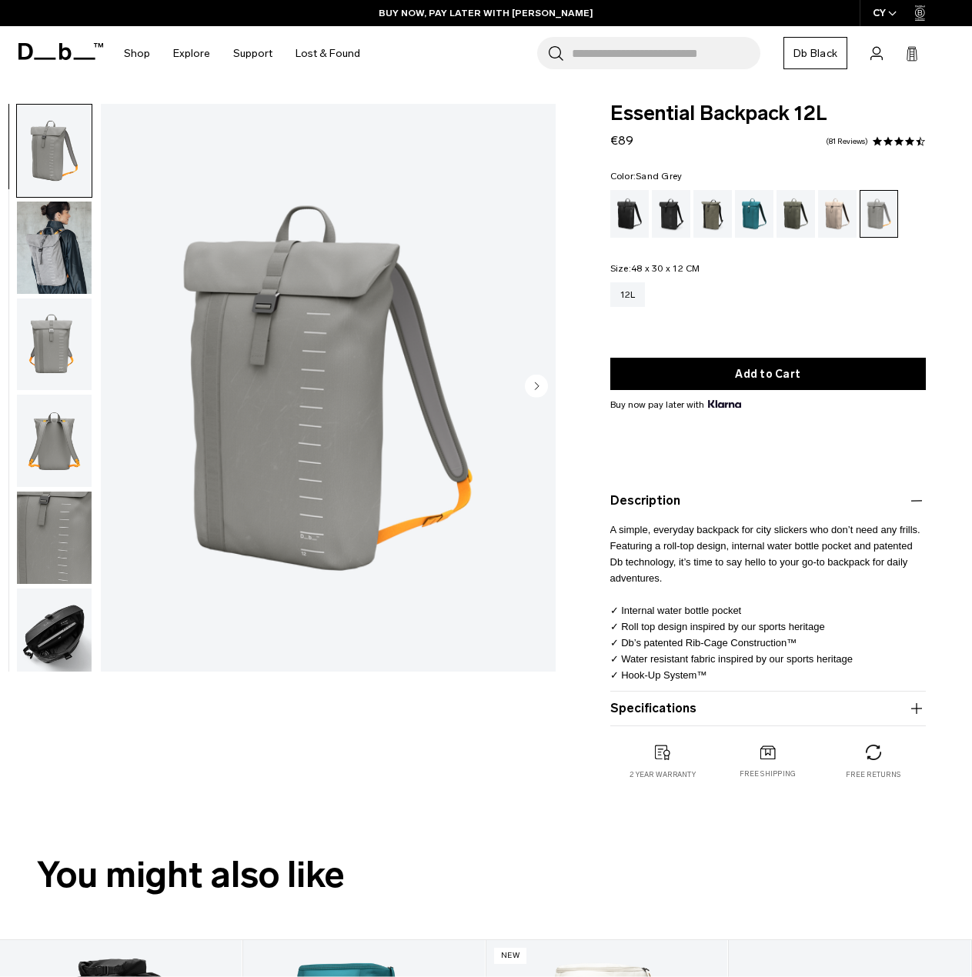
click at [40, 649] on img "button" at bounding box center [54, 635] width 75 height 92
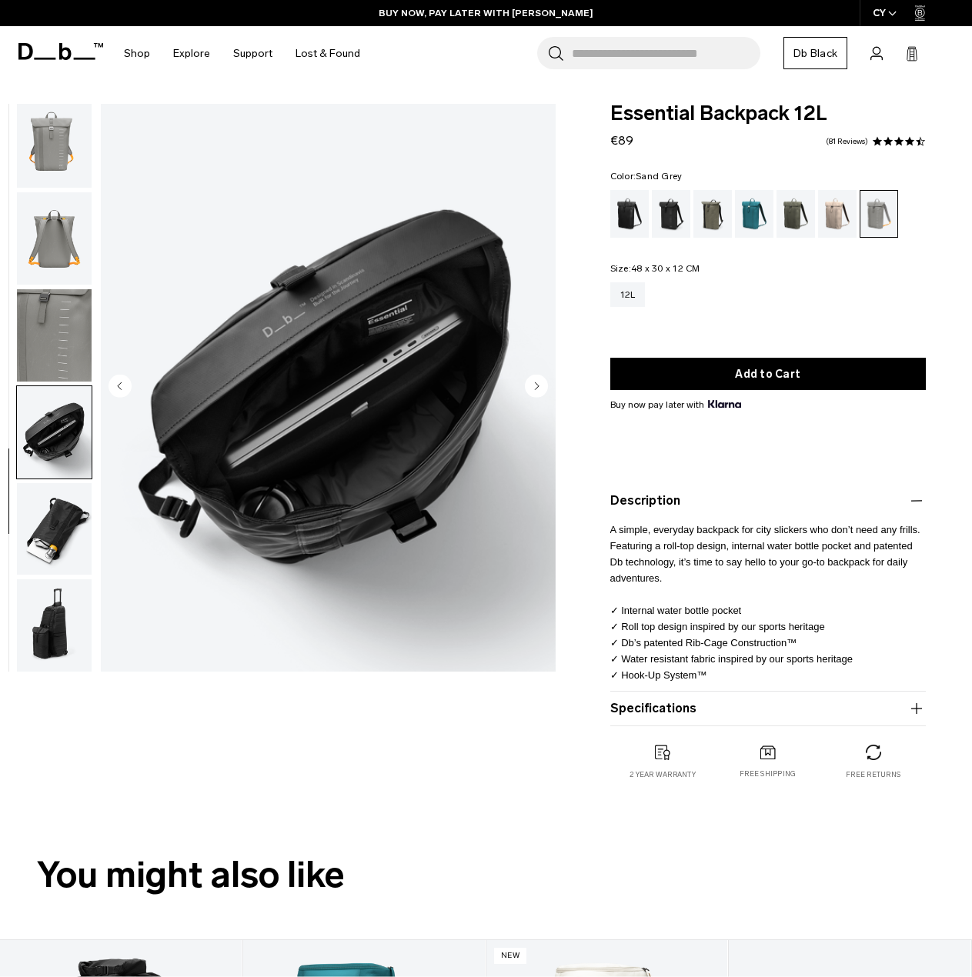
scroll to position [203, 0]
click at [58, 651] on img "button" at bounding box center [54, 625] width 75 height 92
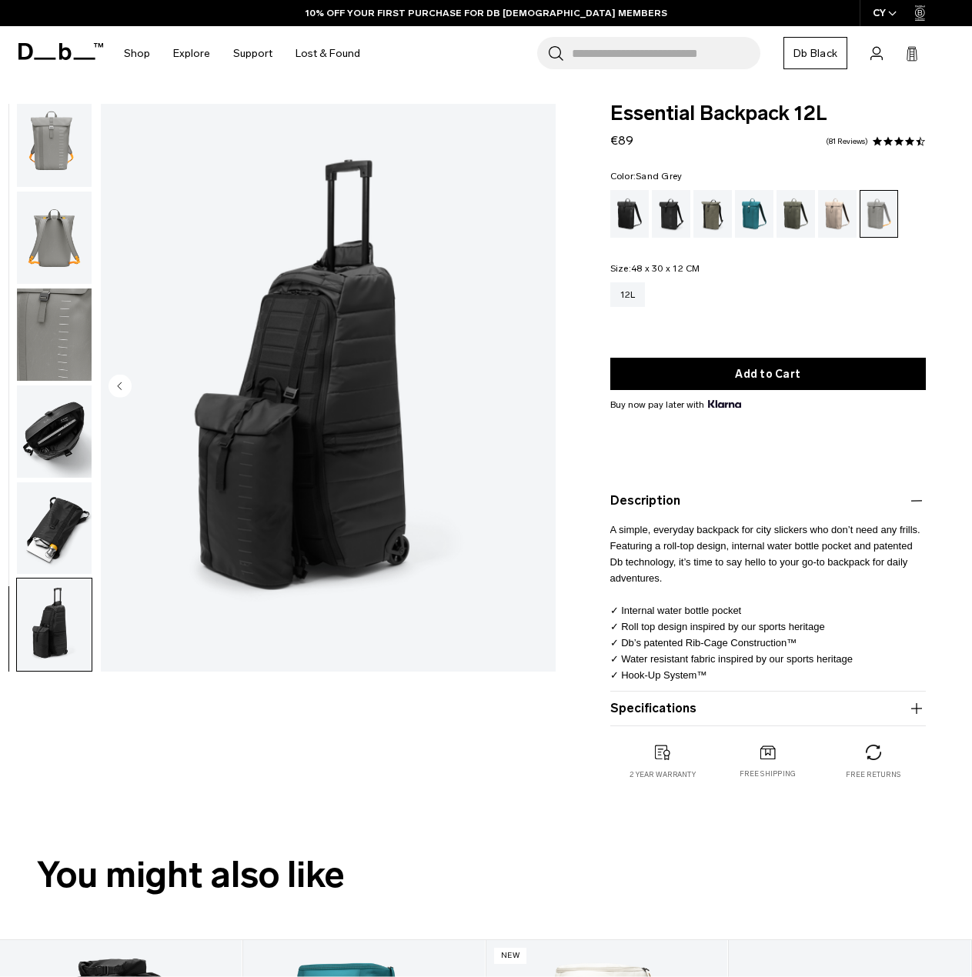
click at [42, 536] on img "button" at bounding box center [54, 528] width 75 height 92
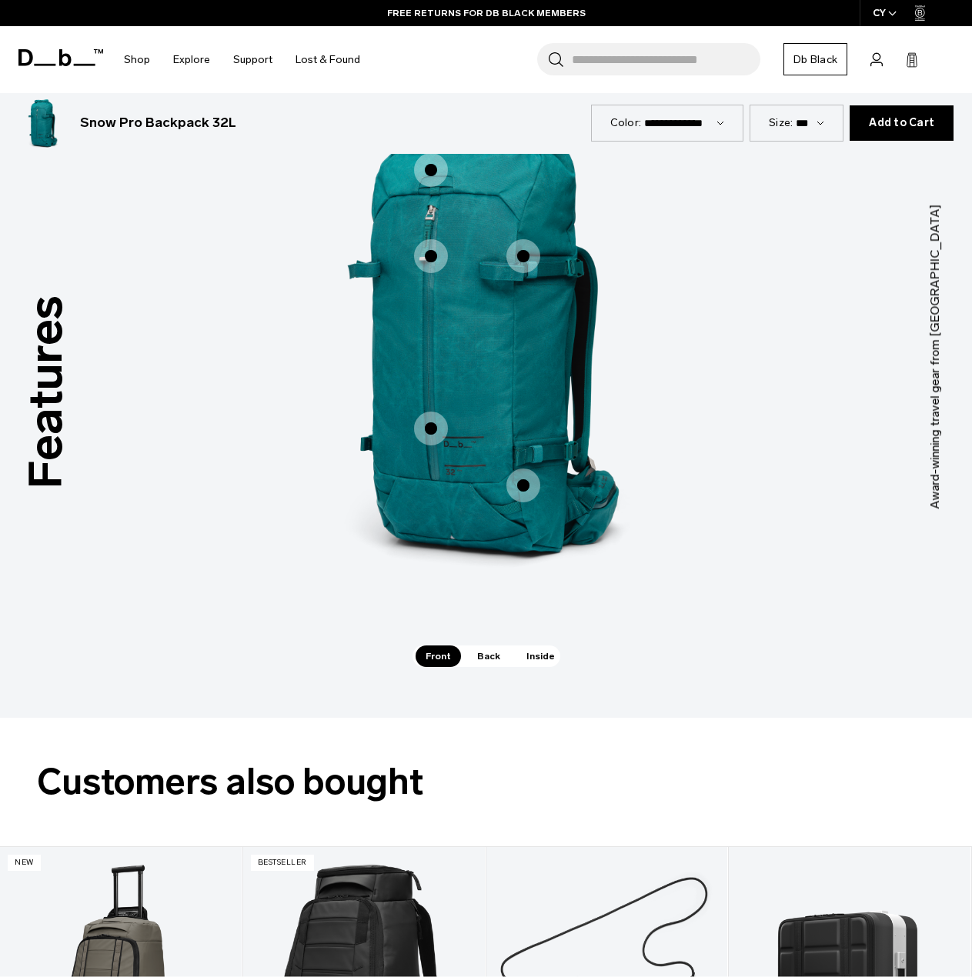
scroll to position [1693, 0]
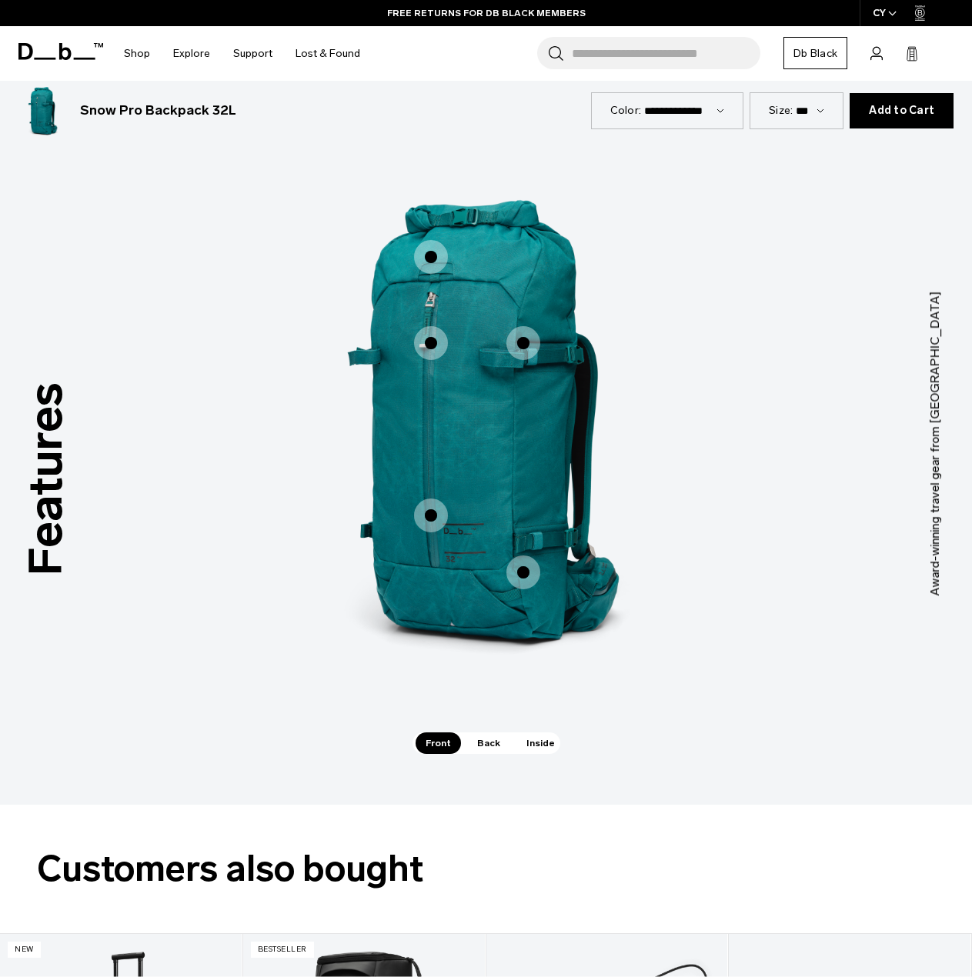
click at [482, 733] on span "Back" at bounding box center [488, 744] width 43 height 22
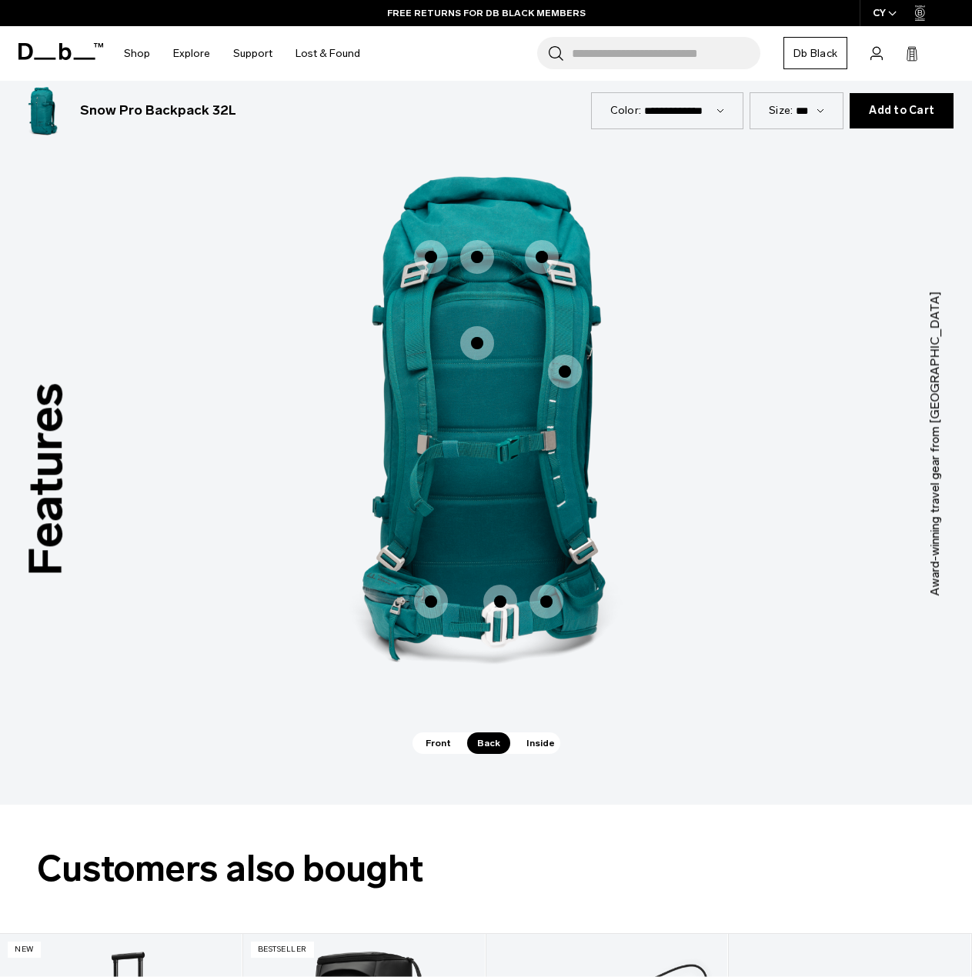
click at [530, 733] on span "Inside" at bounding box center [540, 744] width 48 height 22
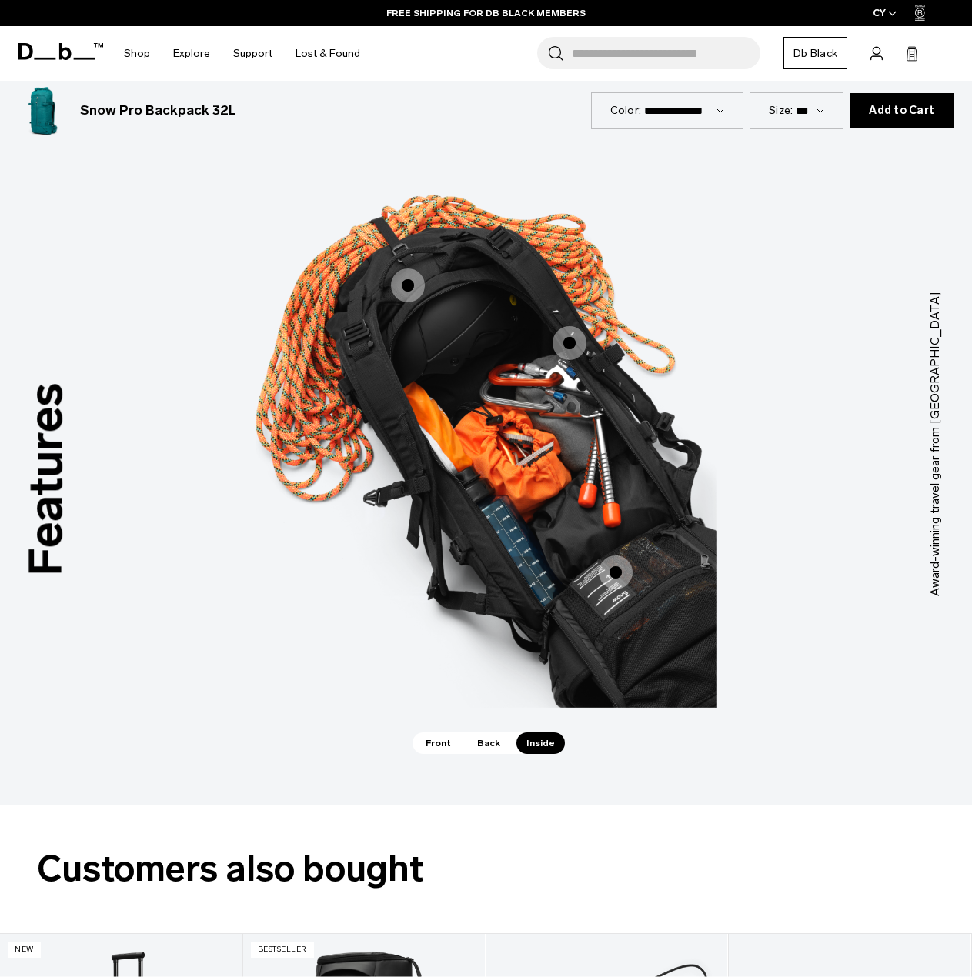
click at [823, 115] on select "*** ***" at bounding box center [810, 110] width 28 height 13
click at [829, 109] on div "Size: *** ***" at bounding box center [796, 110] width 94 height 36
click at [824, 112] on select "*** ***" at bounding box center [810, 110] width 28 height 13
select select "**********"
click at [800, 104] on select "*** ***" at bounding box center [810, 110] width 28 height 13
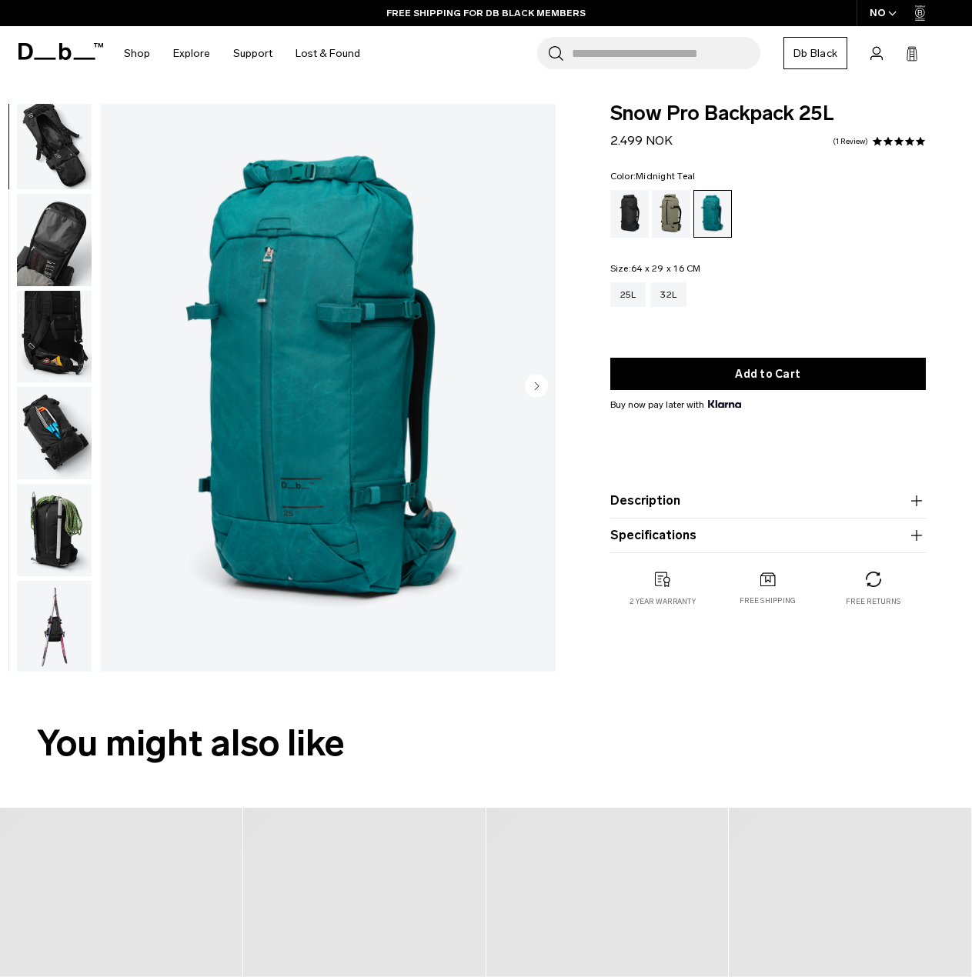
scroll to position [397, 0]
click at [52, 414] on img "button" at bounding box center [54, 431] width 75 height 92
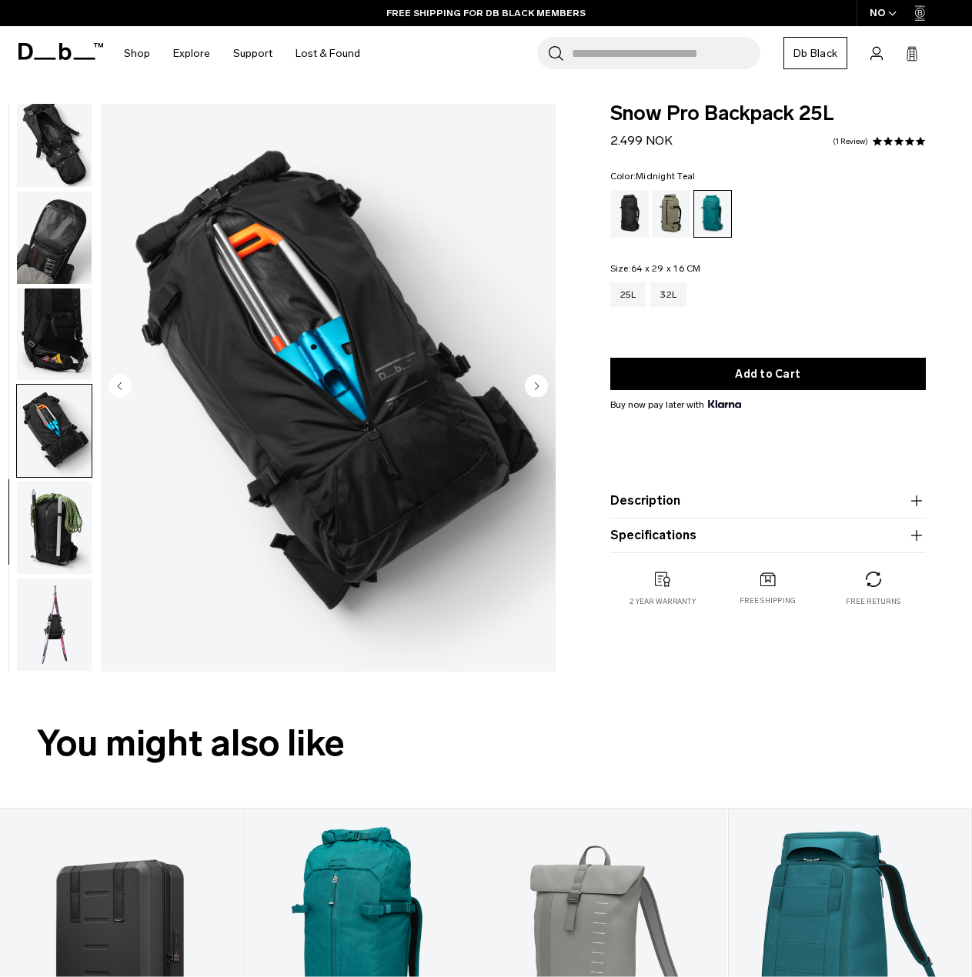
click at [53, 533] on img "button" at bounding box center [54, 528] width 75 height 92
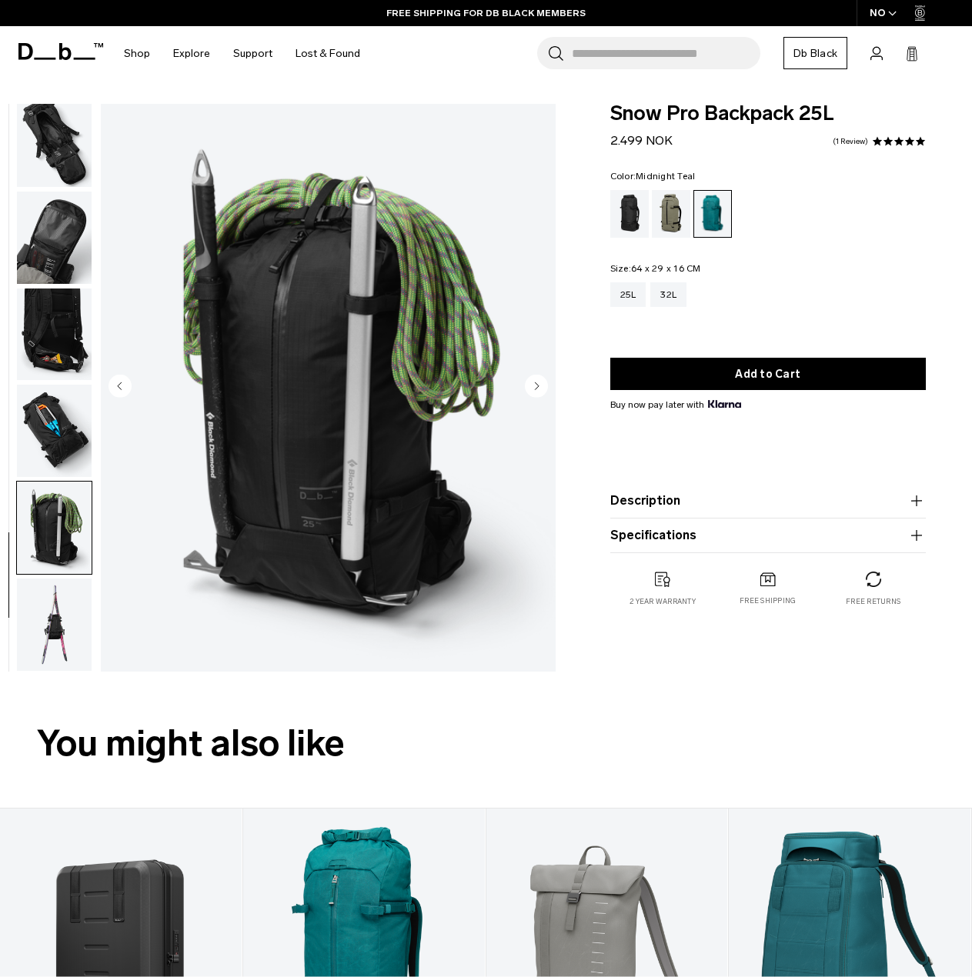
click at [51, 613] on img "button" at bounding box center [54, 625] width 75 height 92
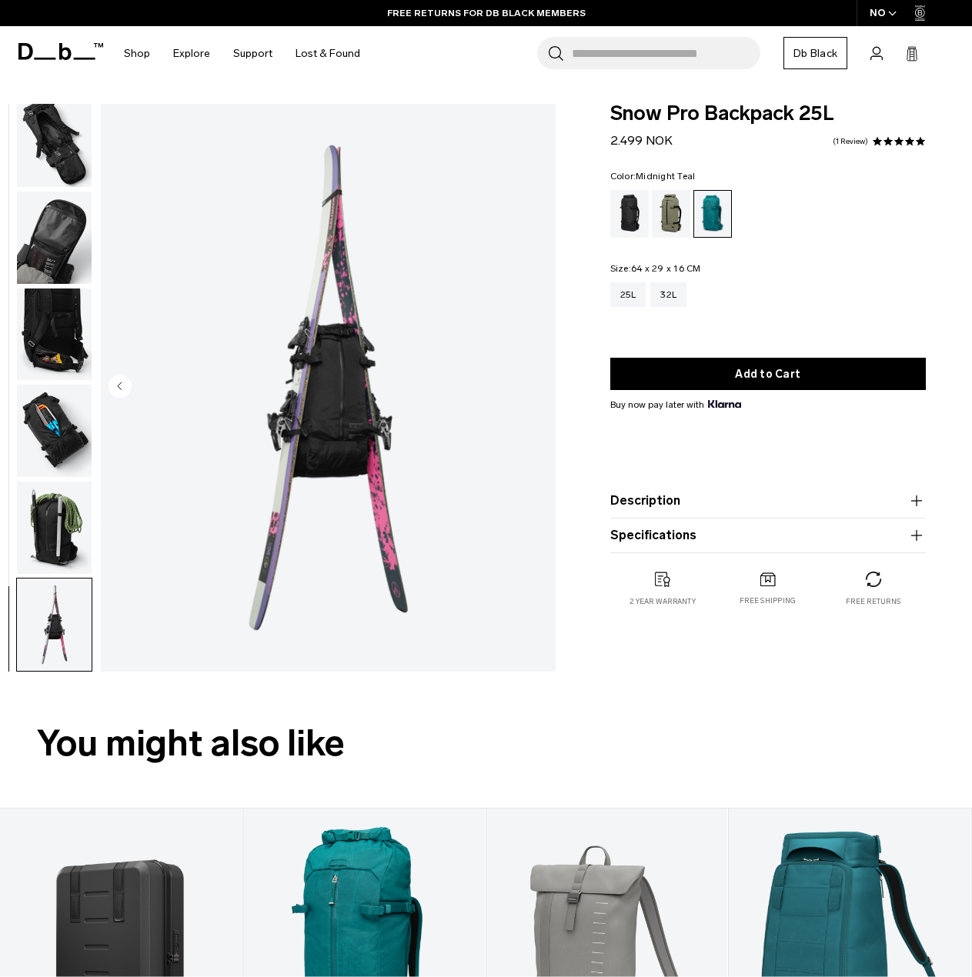
click at [63, 531] on img "button" at bounding box center [54, 528] width 75 height 92
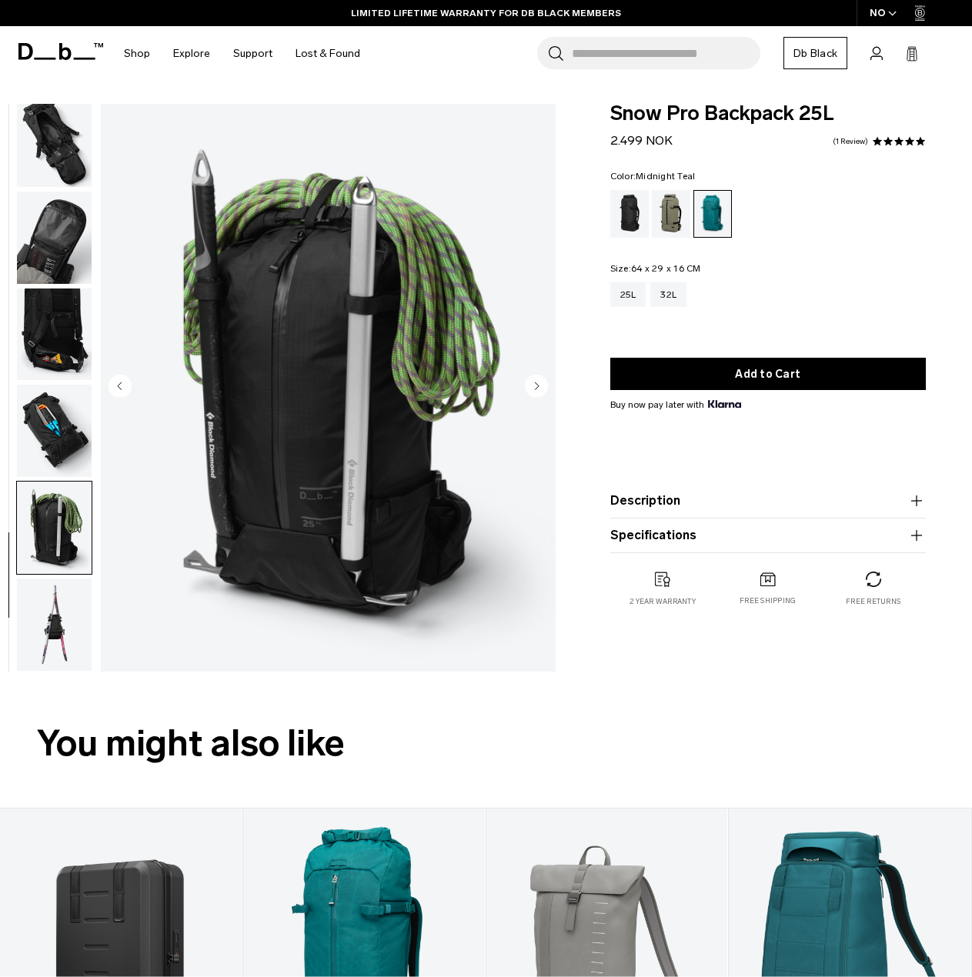
click at [78, 332] on img "button" at bounding box center [54, 335] width 75 height 92
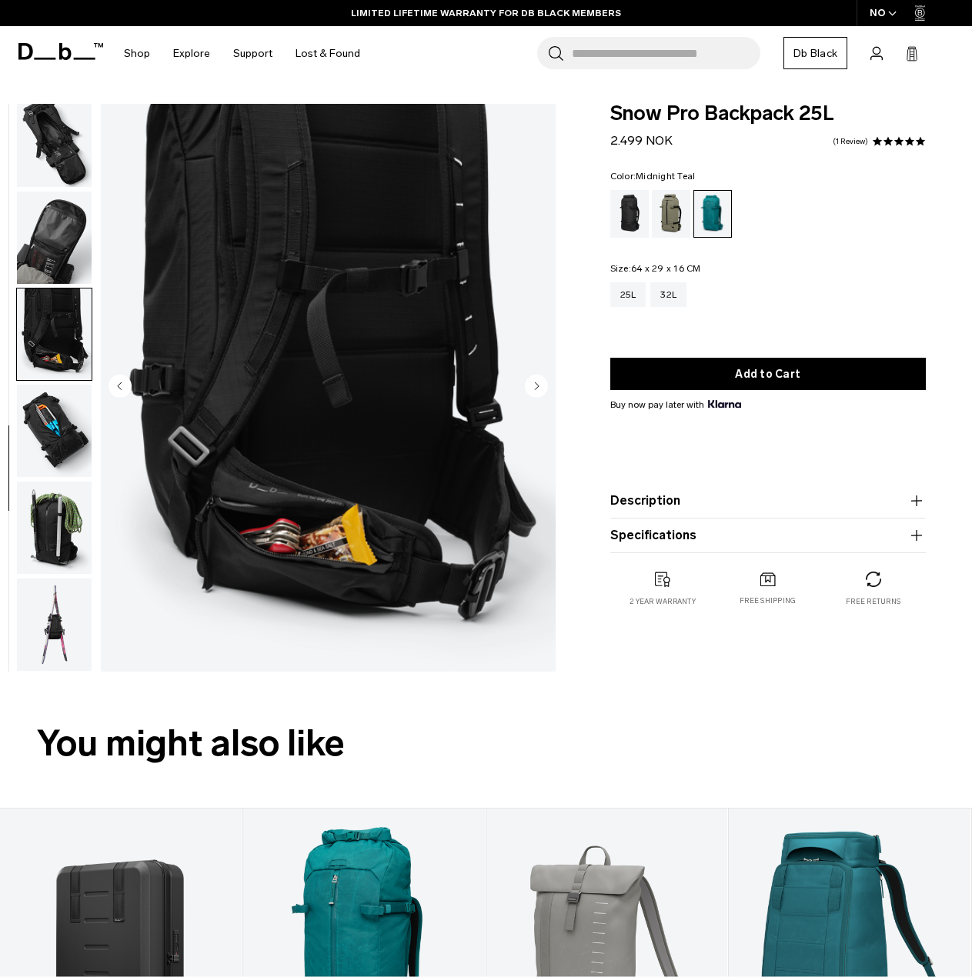
click at [50, 426] on img "button" at bounding box center [54, 431] width 75 height 92
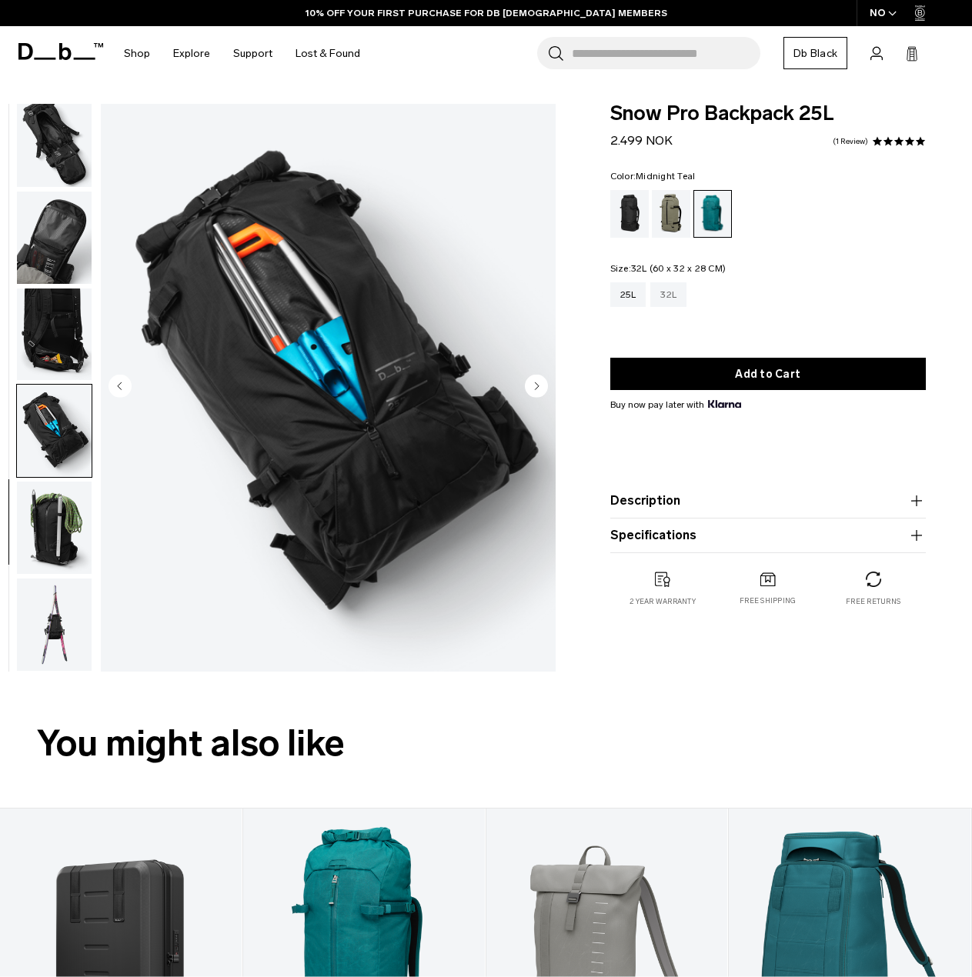
click at [669, 297] on div "32L" at bounding box center [668, 294] width 36 height 25
